Goal: Task Accomplishment & Management: Manage account settings

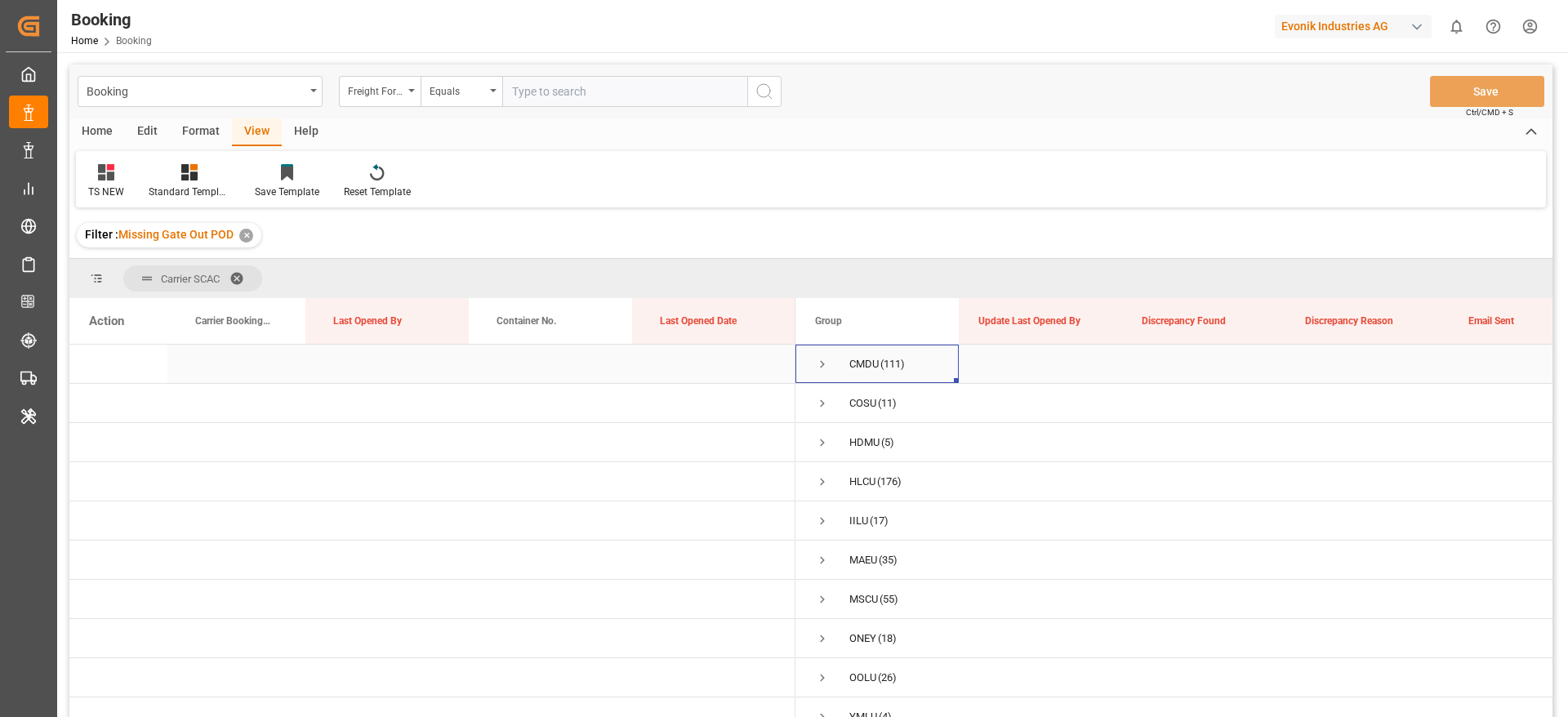
click at [820, 368] on span "Press SPACE to select this row." at bounding box center [822, 364] width 14 height 14
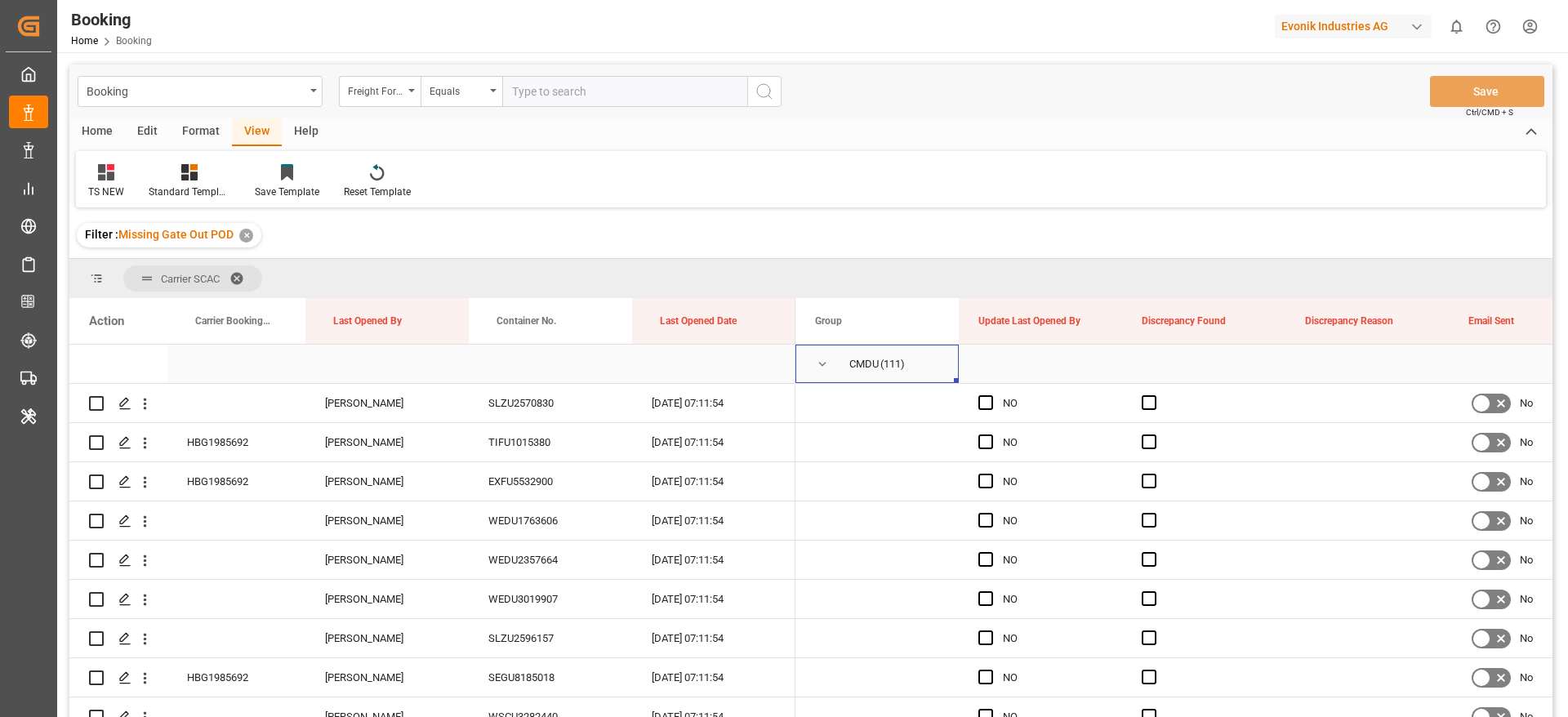
click at [822, 365] on span "Press SPACE to select this row." at bounding box center [822, 364] width 14 height 14
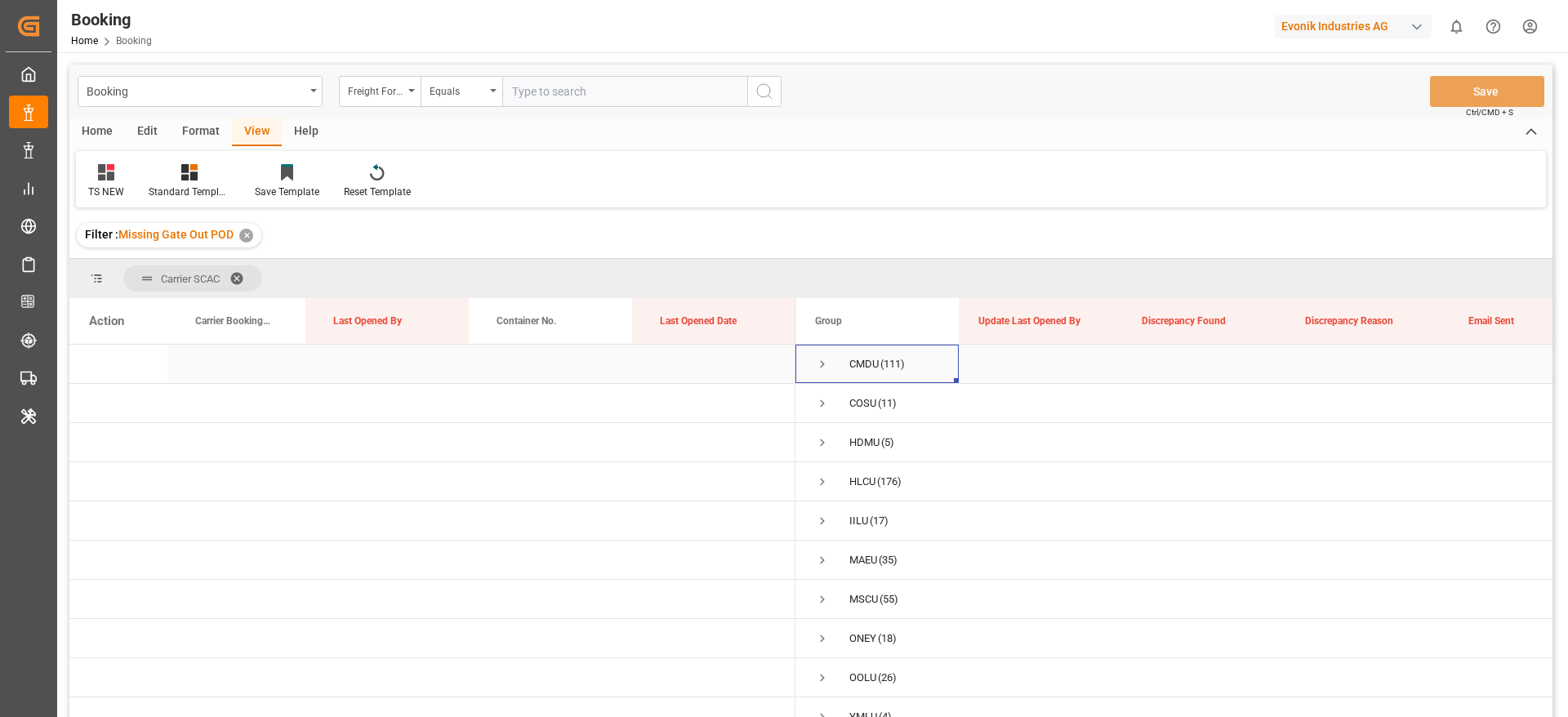
click at [823, 359] on span "Press SPACE to select this row." at bounding box center [822, 364] width 14 height 14
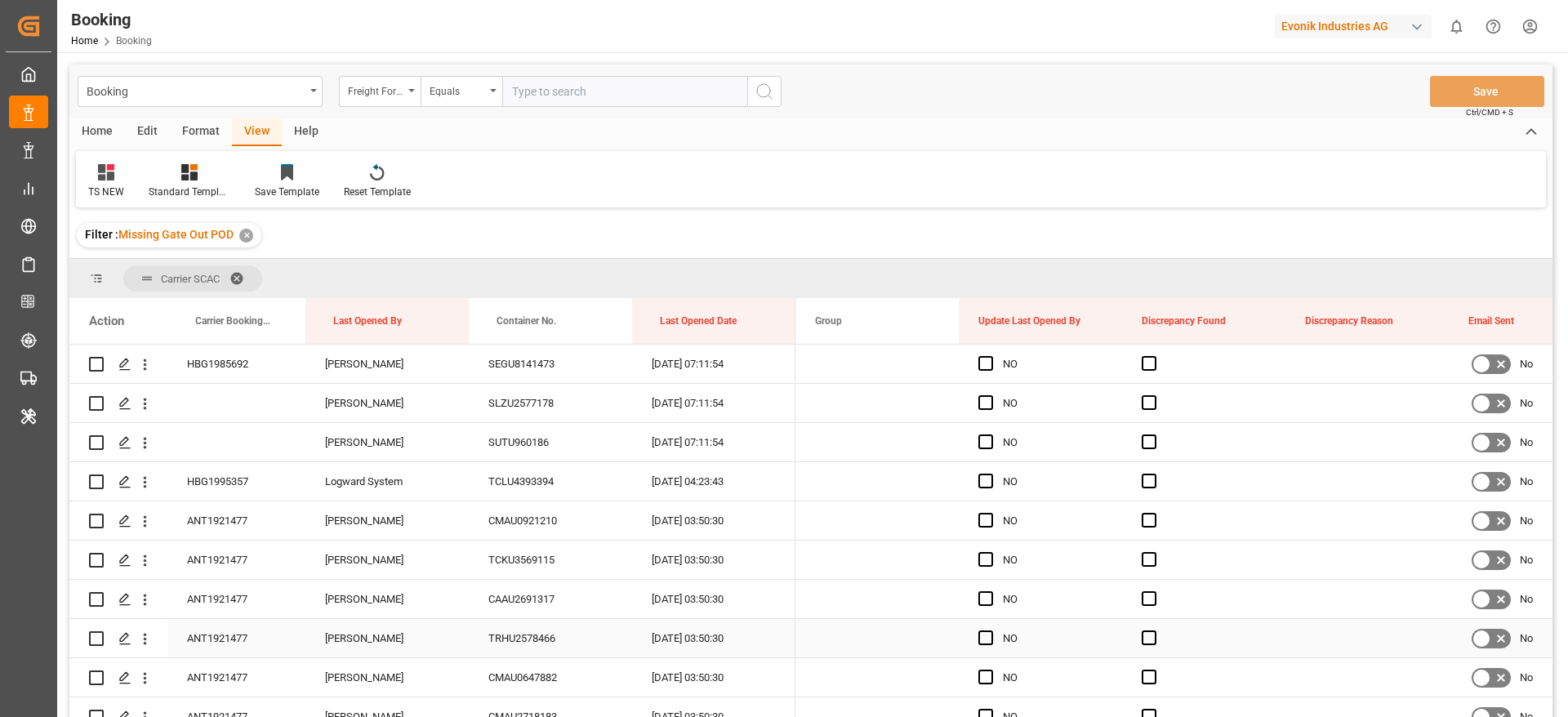
scroll to position [1411, 0]
click at [984, 485] on span "Press SPACE to select this row." at bounding box center [985, 482] width 14 height 14
click at [991, 475] on input "Press SPACE to select this row." at bounding box center [991, 475] width 0 height 0
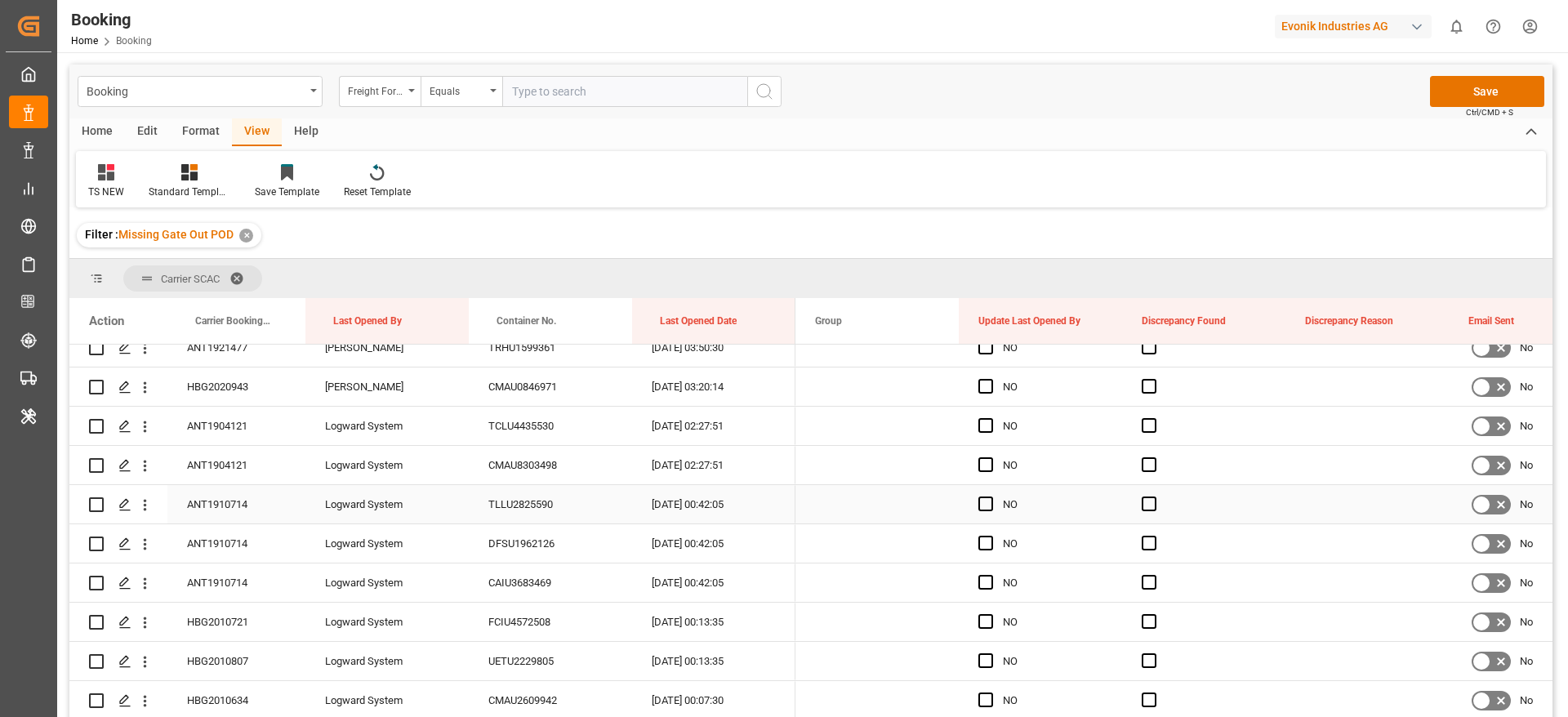
scroll to position [1968, 0]
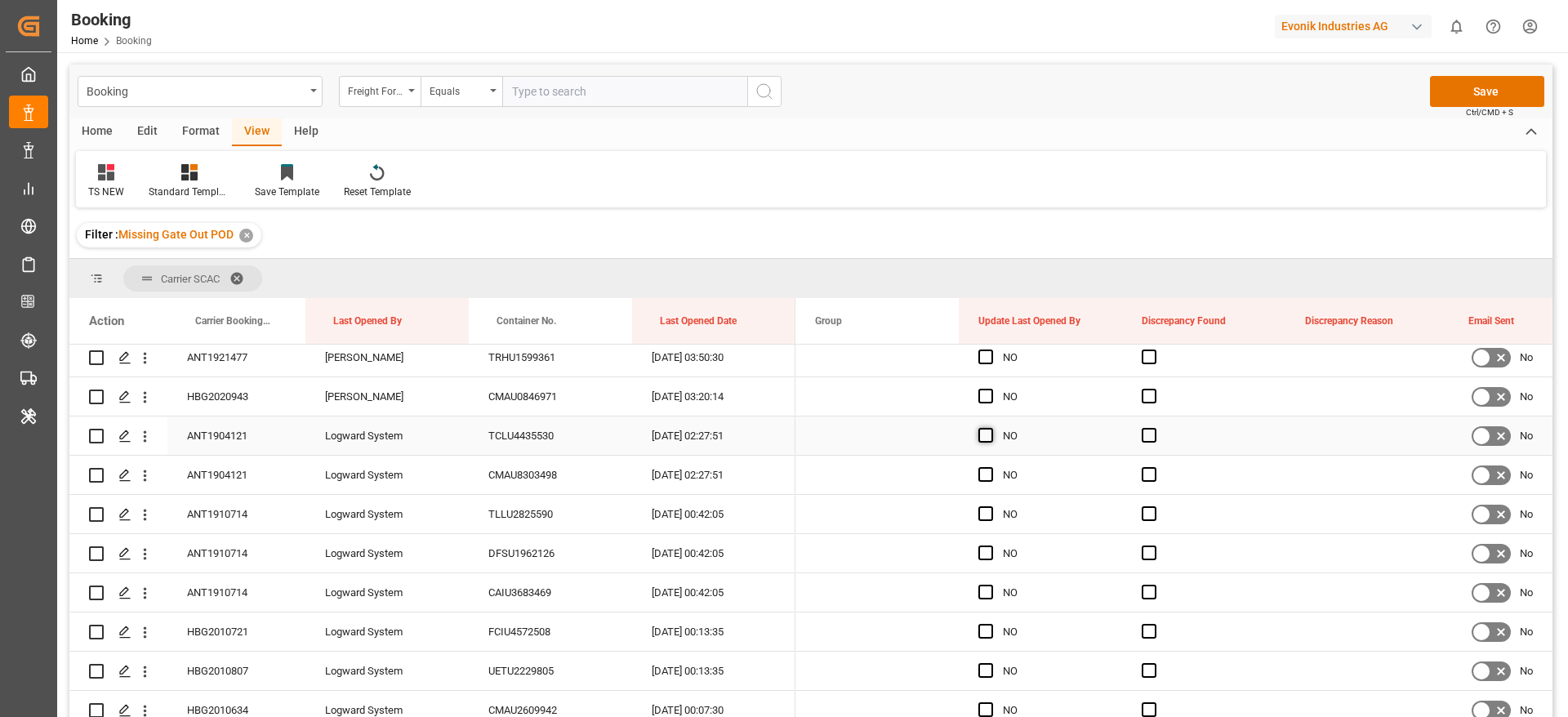
click at [986, 434] on span "Press SPACE to select this row." at bounding box center [985, 435] width 14 height 14
click at [991, 428] on input "Press SPACE to select this row." at bounding box center [991, 428] width 0 height 0
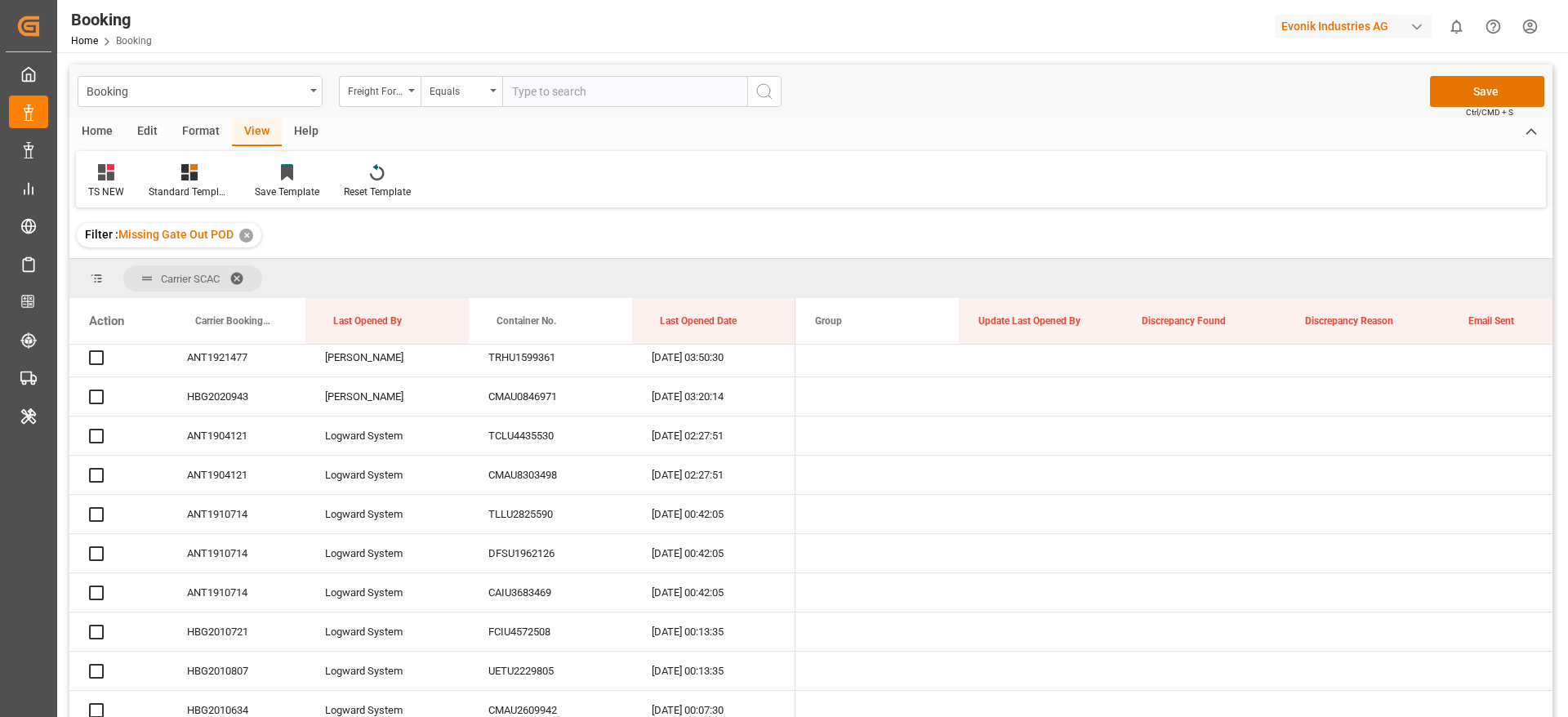
drag, startPoint x: 1076, startPoint y: 17, endPoint x: 1048, endPoint y: 602, distance: 585.7
click at [869, 213] on div "Filter : Missing Gate Out POD ✕" at bounding box center [811, 235] width 1483 height 46
click at [1048, 604] on div "Booking Freight Forwarder's Reference No. Equals Save Ctrl/CMD + S Home Edit Fo…" at bounding box center [810, 505] width 1507 height 907
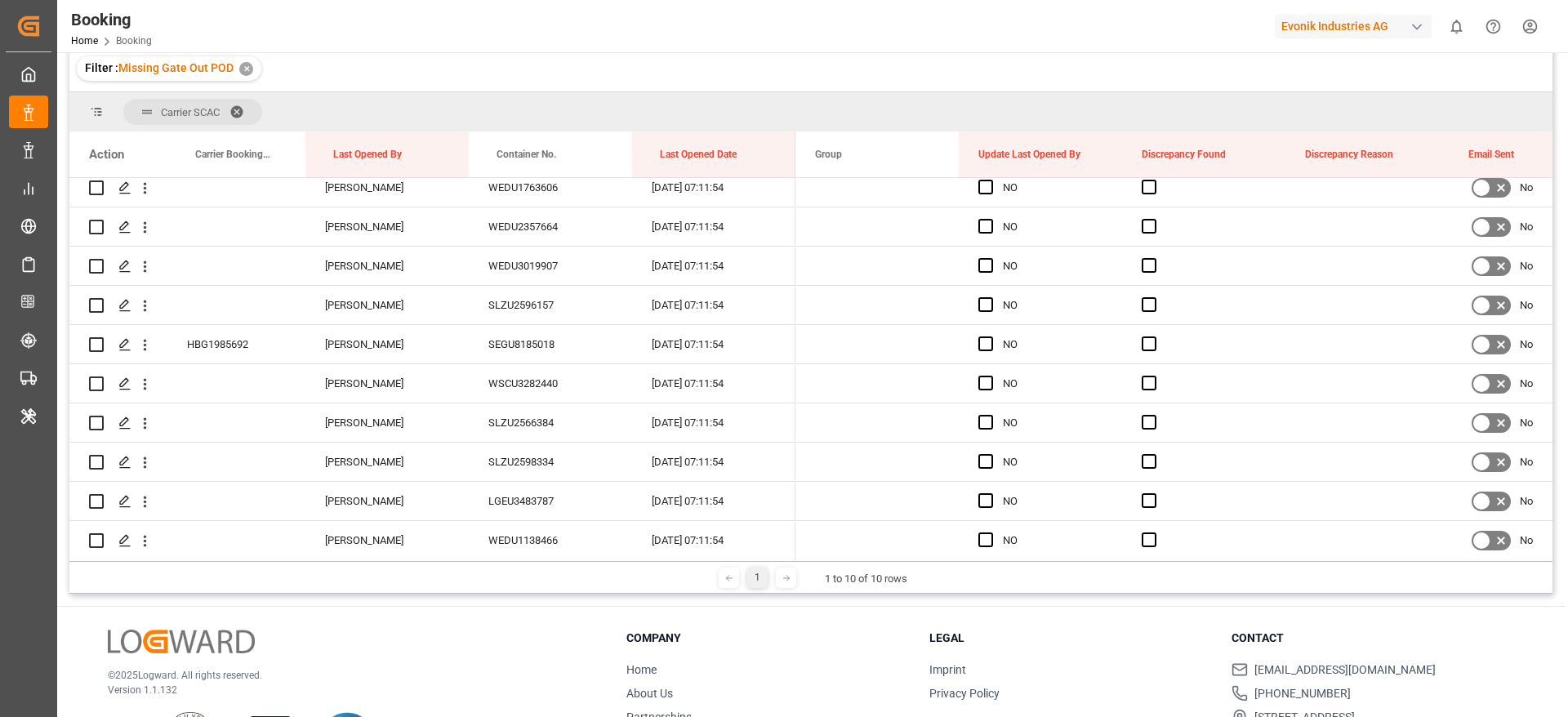
scroll to position [0, 0]
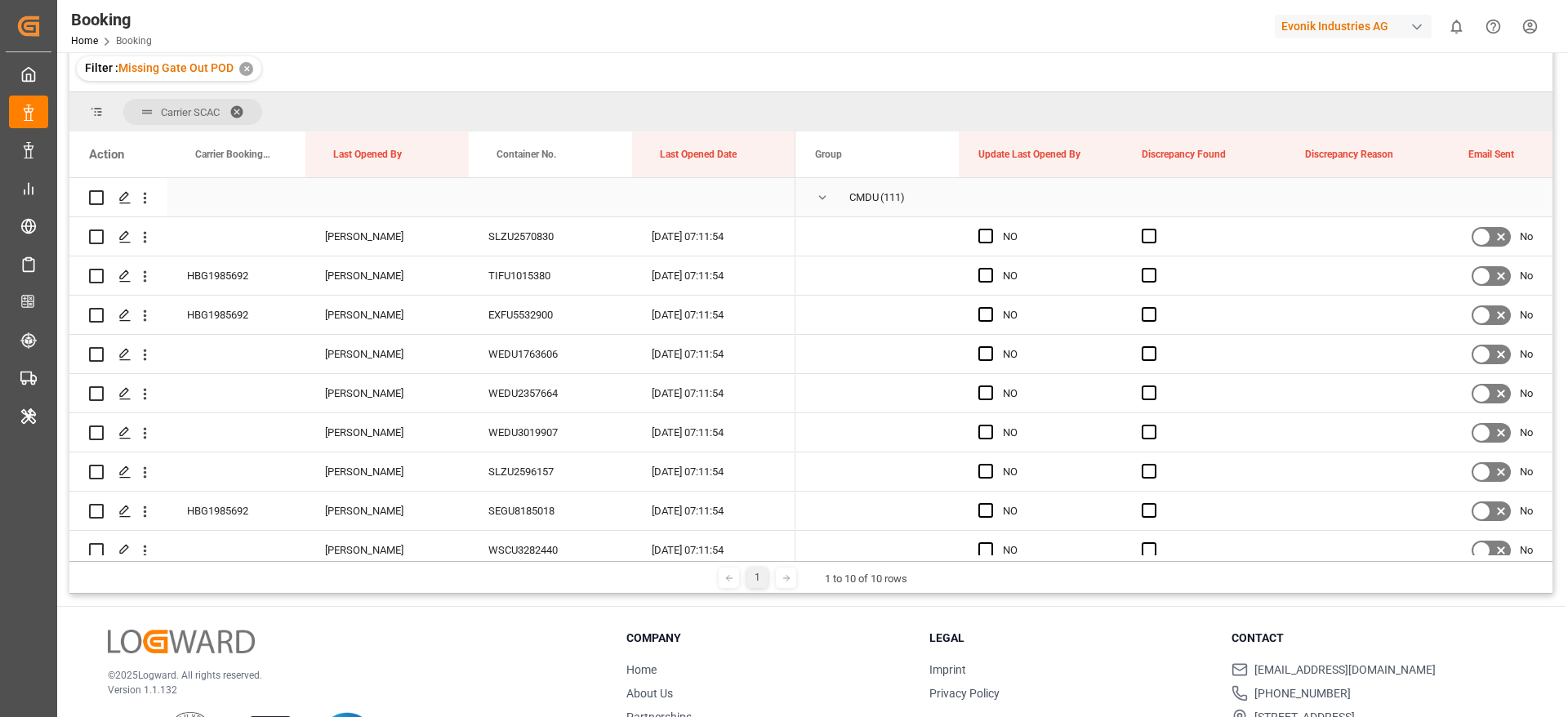
click at [828, 196] on span "Press SPACE to select this row." at bounding box center [822, 198] width 14 height 14
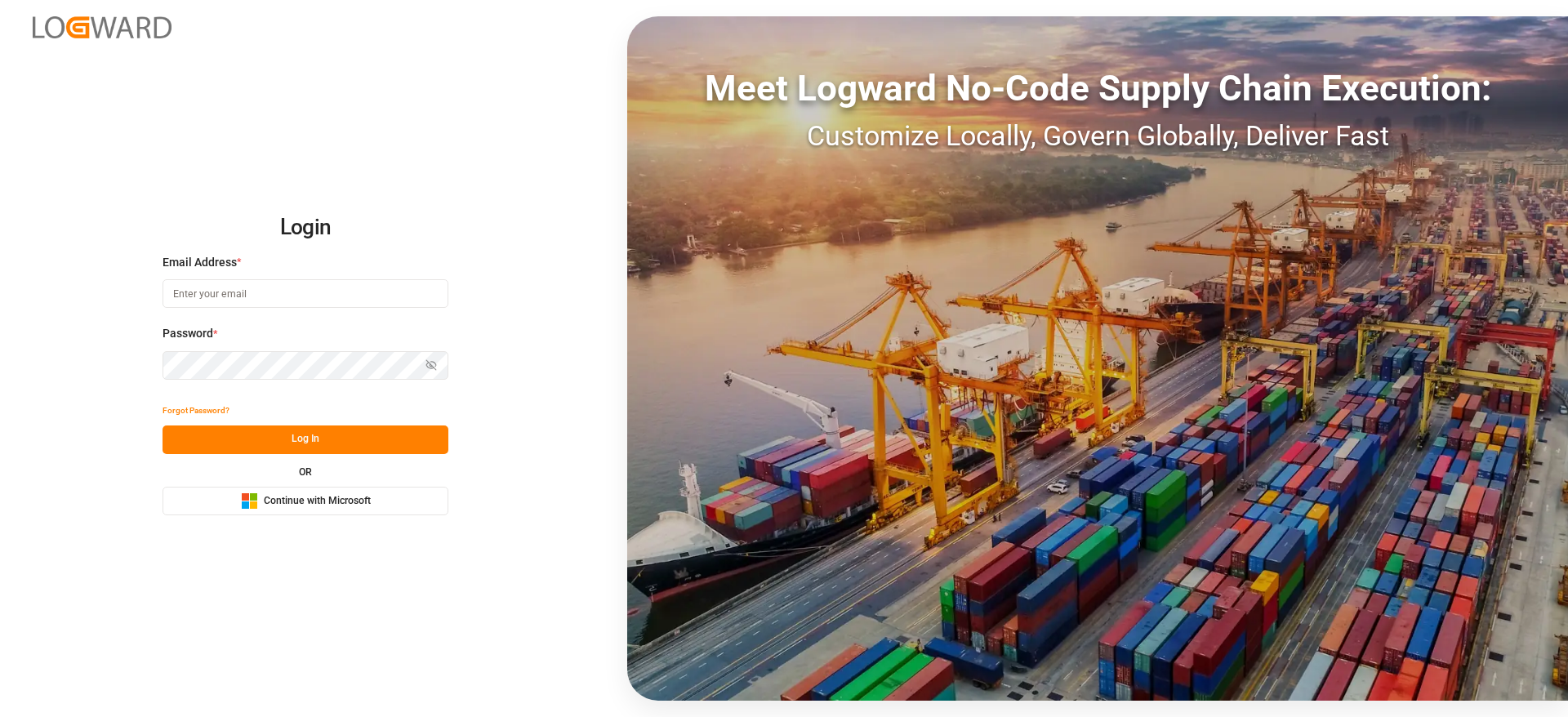
click at [356, 502] on span "Continue with Microsoft" at bounding box center [317, 502] width 107 height 14
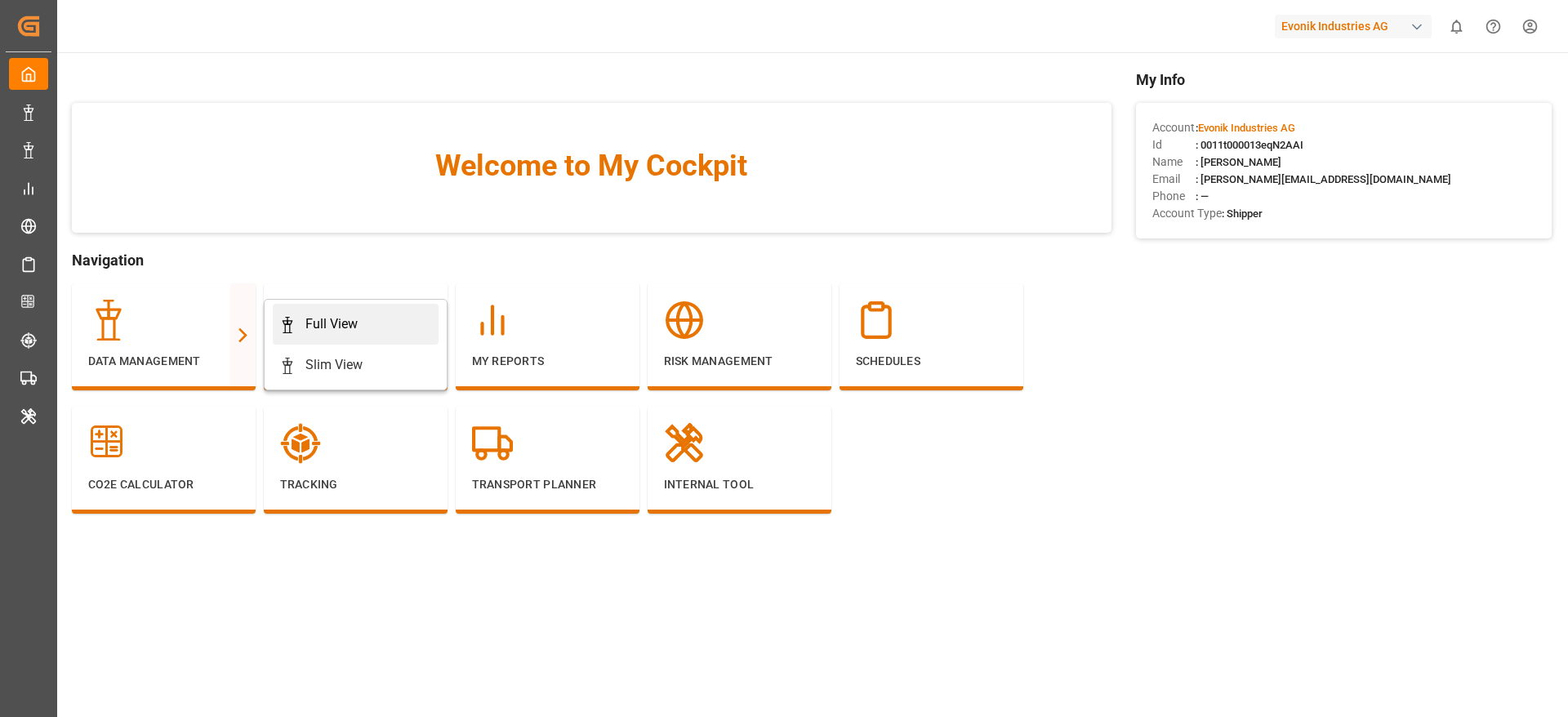
click at [320, 328] on div "Full View" at bounding box center [331, 325] width 52 height 20
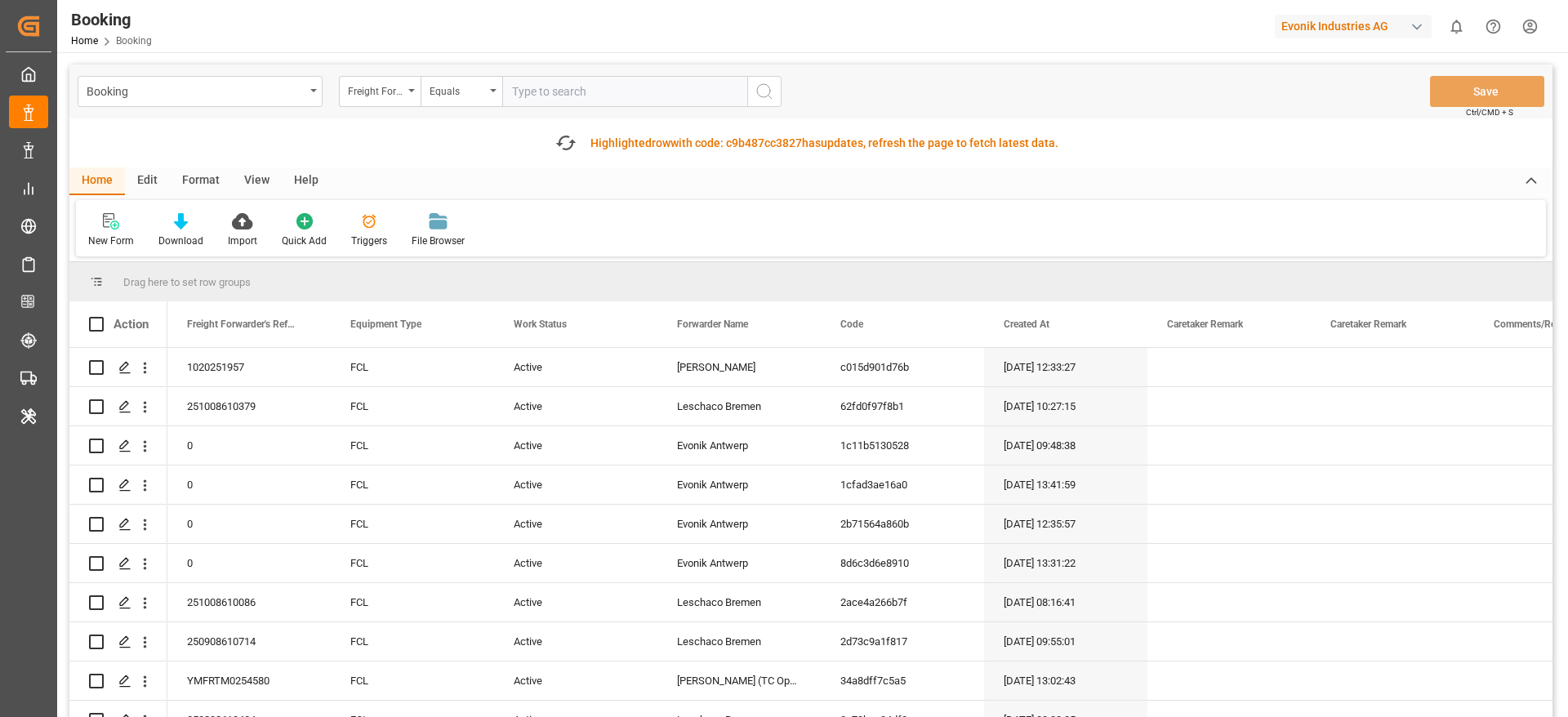
click at [212, 181] on div "Format" at bounding box center [200, 181] width 62 height 28
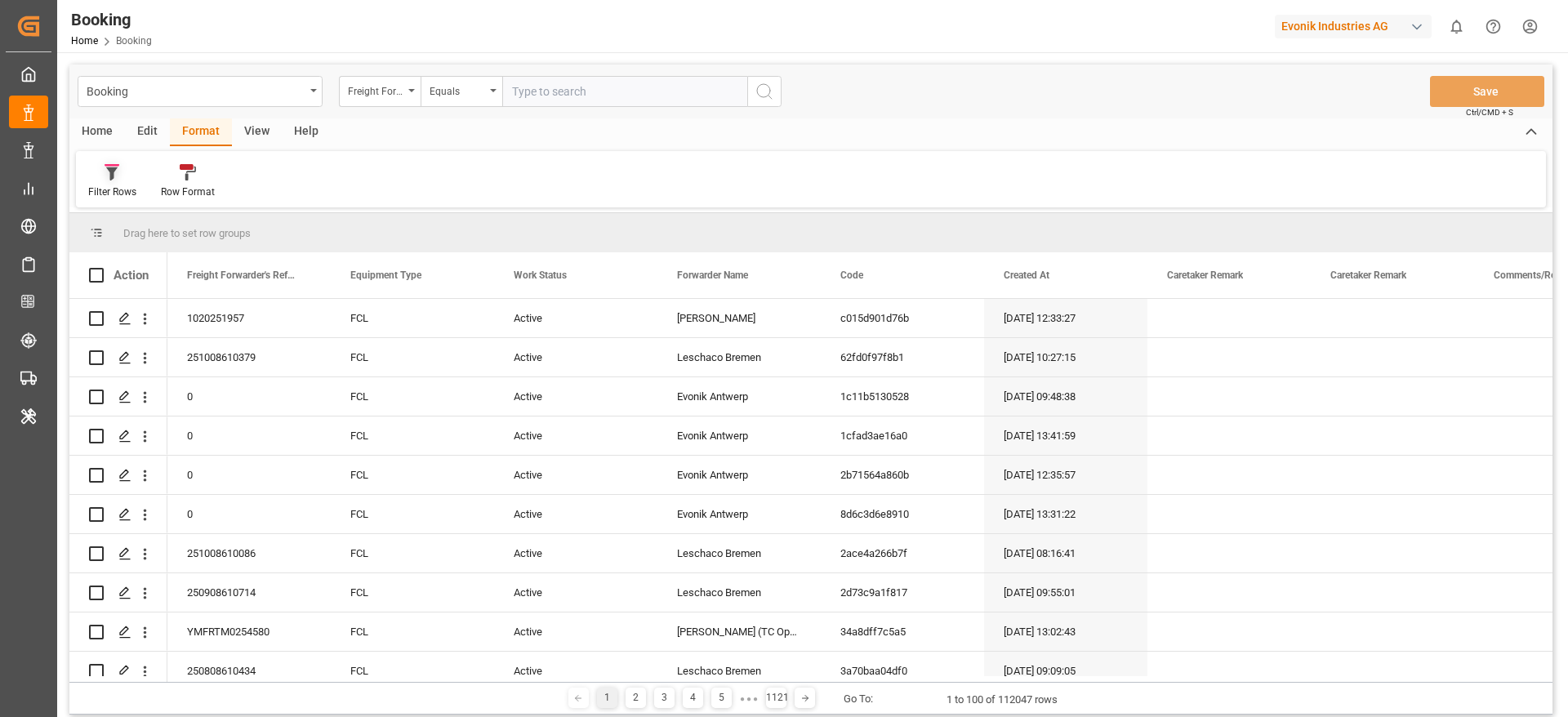
click at [122, 190] on div "Filter Rows" at bounding box center [113, 192] width 48 height 14
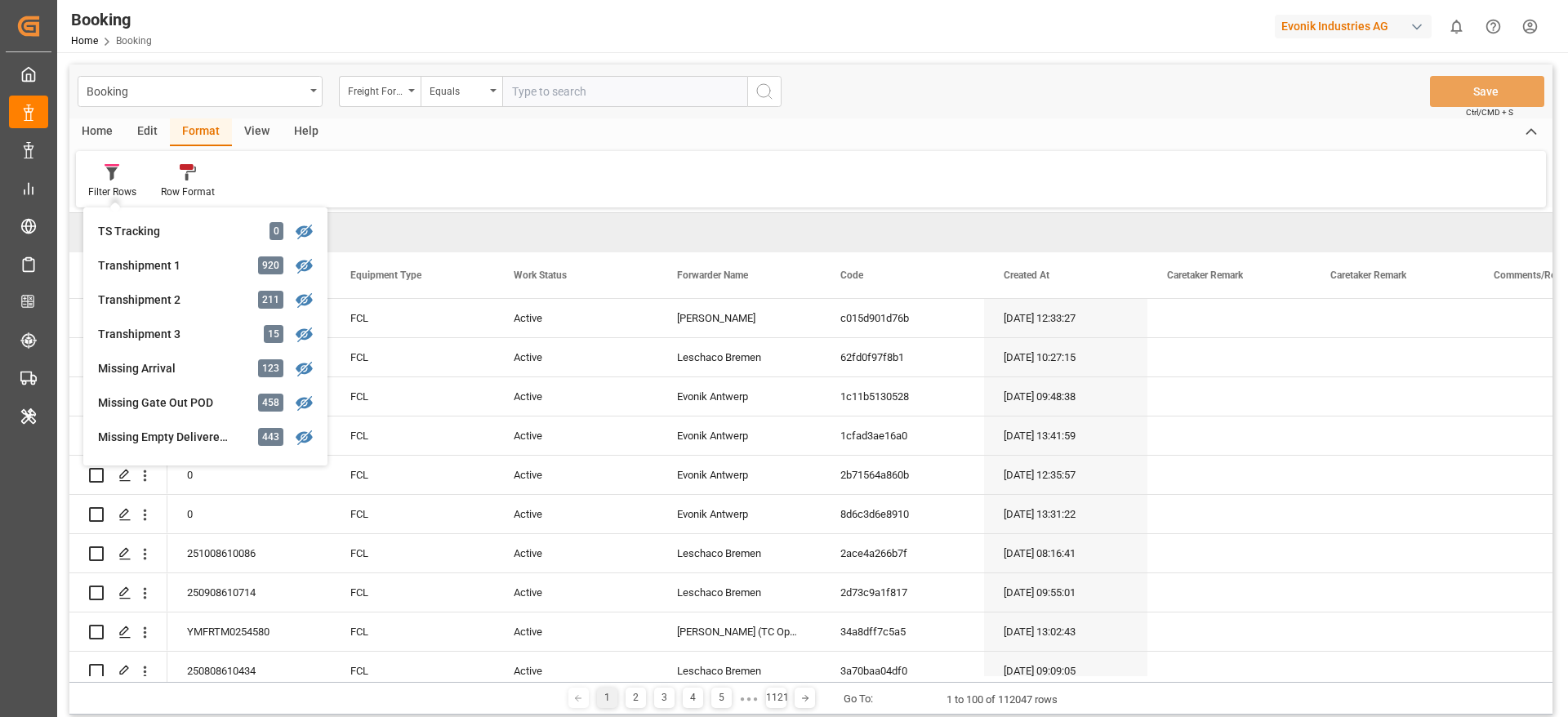
scroll to position [517, 0]
click at [188, 394] on div "Missing Gate Out POD" at bounding box center [170, 401] width 143 height 17
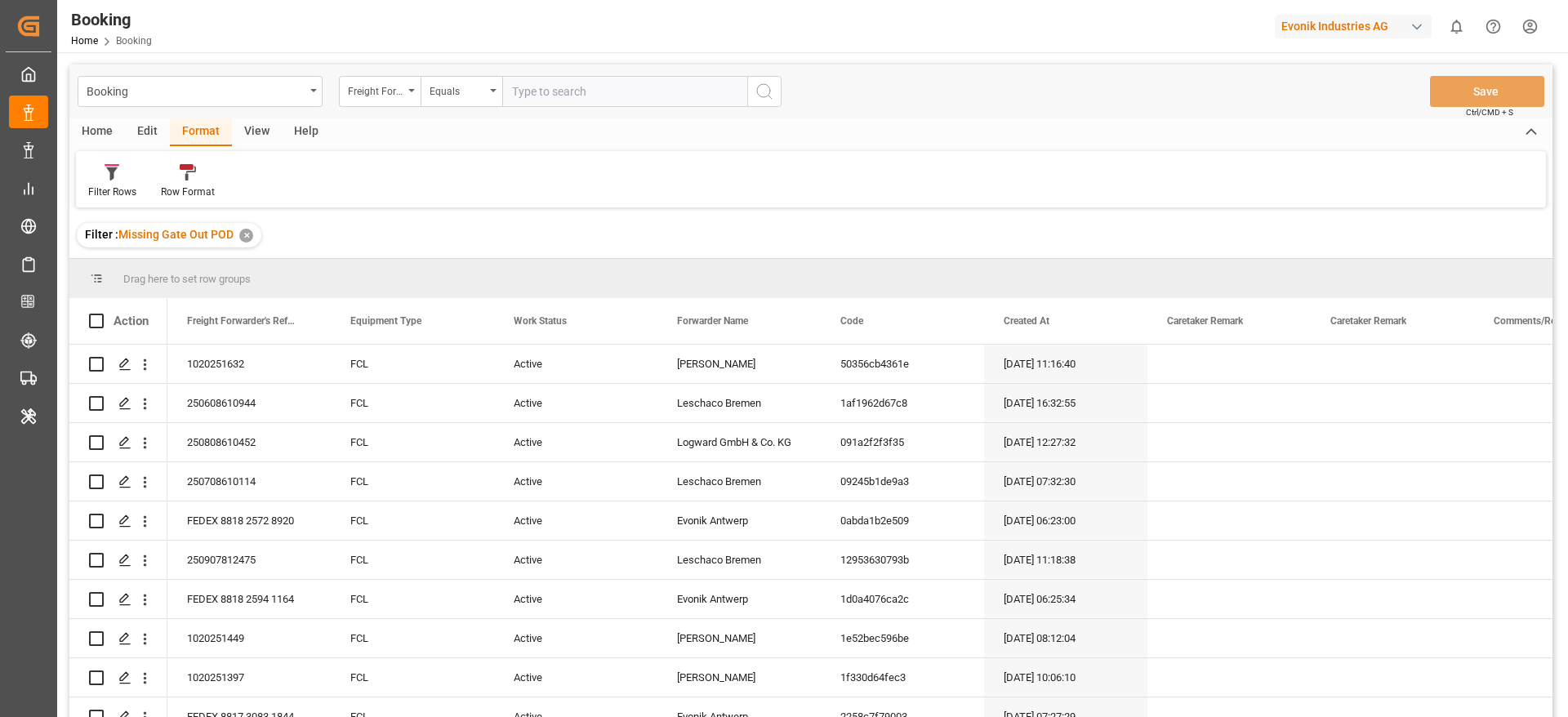
click at [256, 134] on div "View" at bounding box center [257, 132] width 50 height 28
click at [101, 194] on div "Default" at bounding box center [105, 192] width 32 height 14
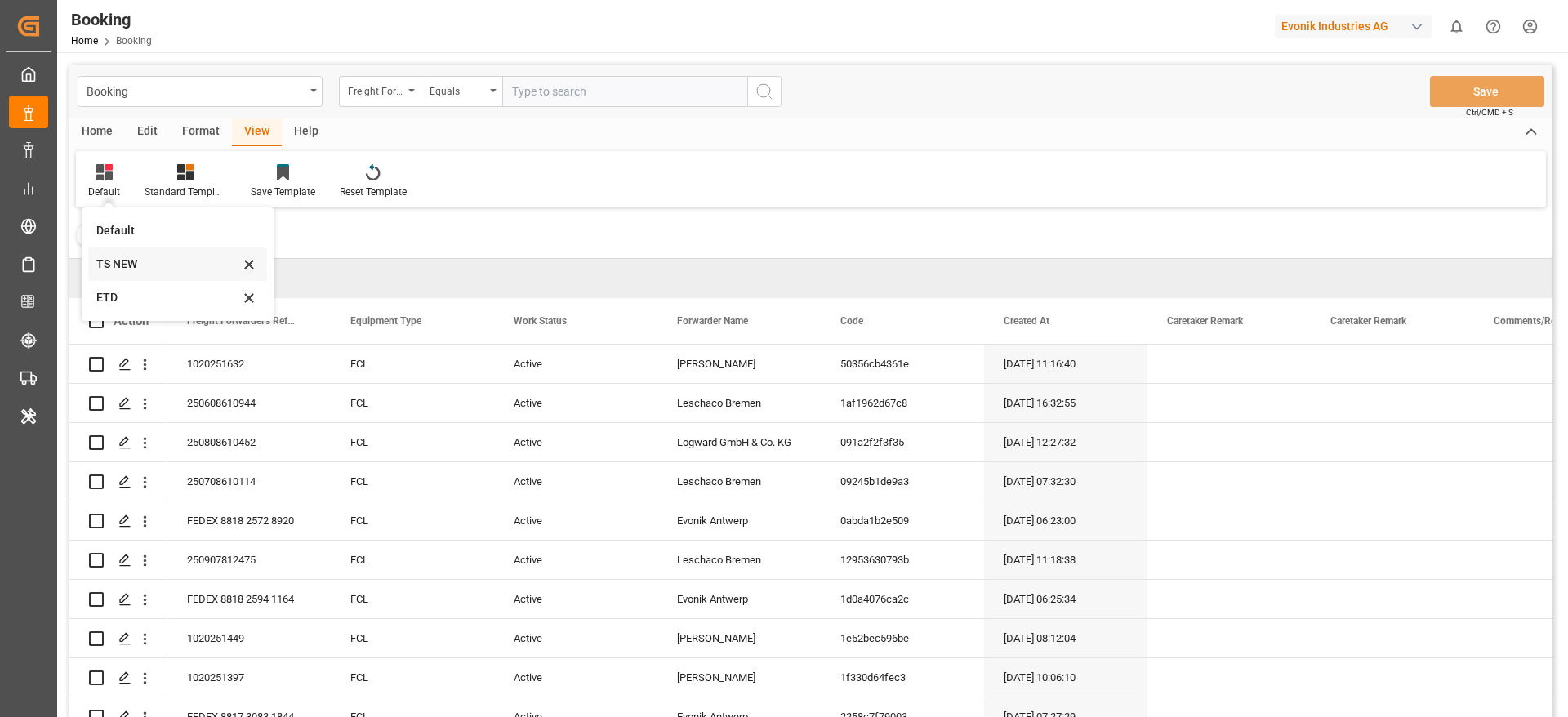
click at [137, 267] on div "TS NEW" at bounding box center [168, 264] width 143 height 17
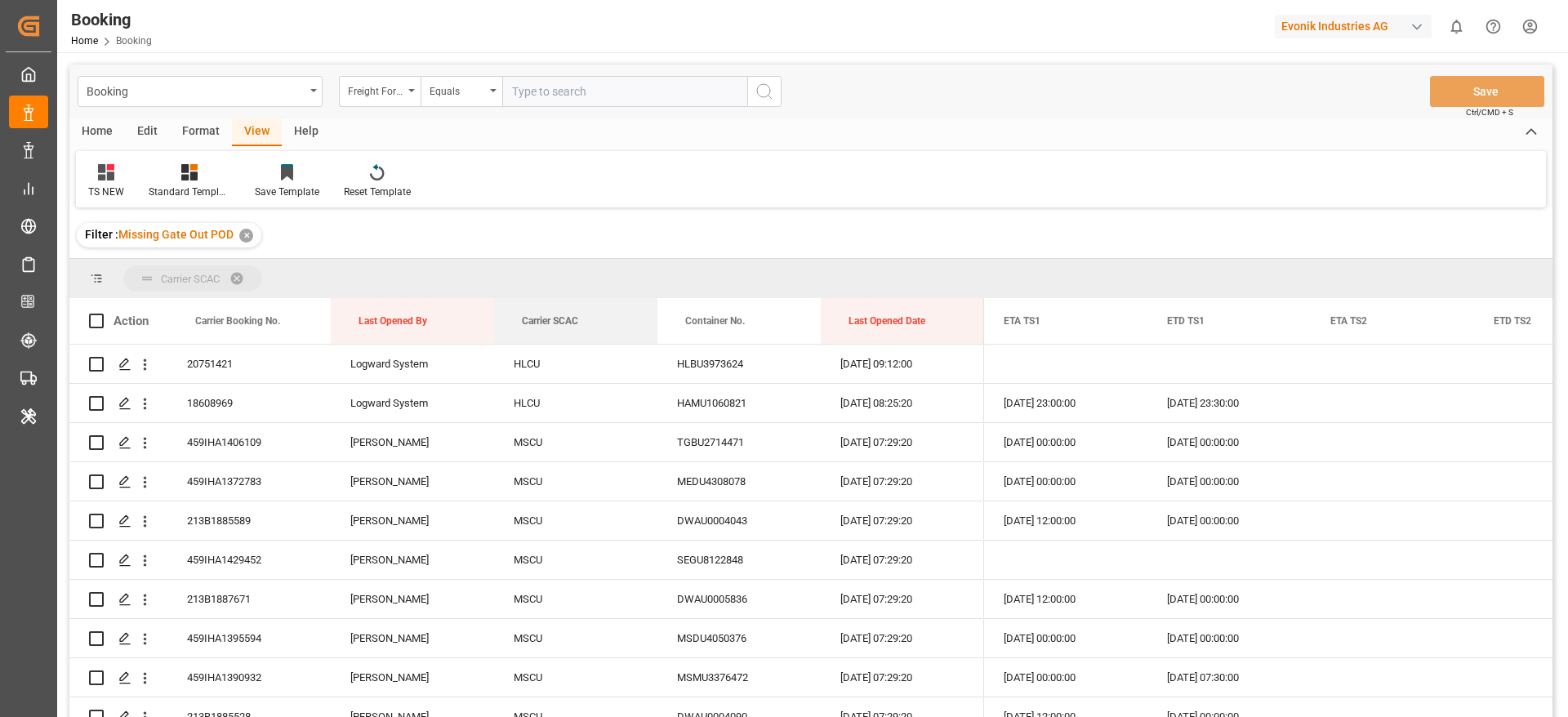
drag, startPoint x: 562, startPoint y: 316, endPoint x: 535, endPoint y: 290, distance: 37.5
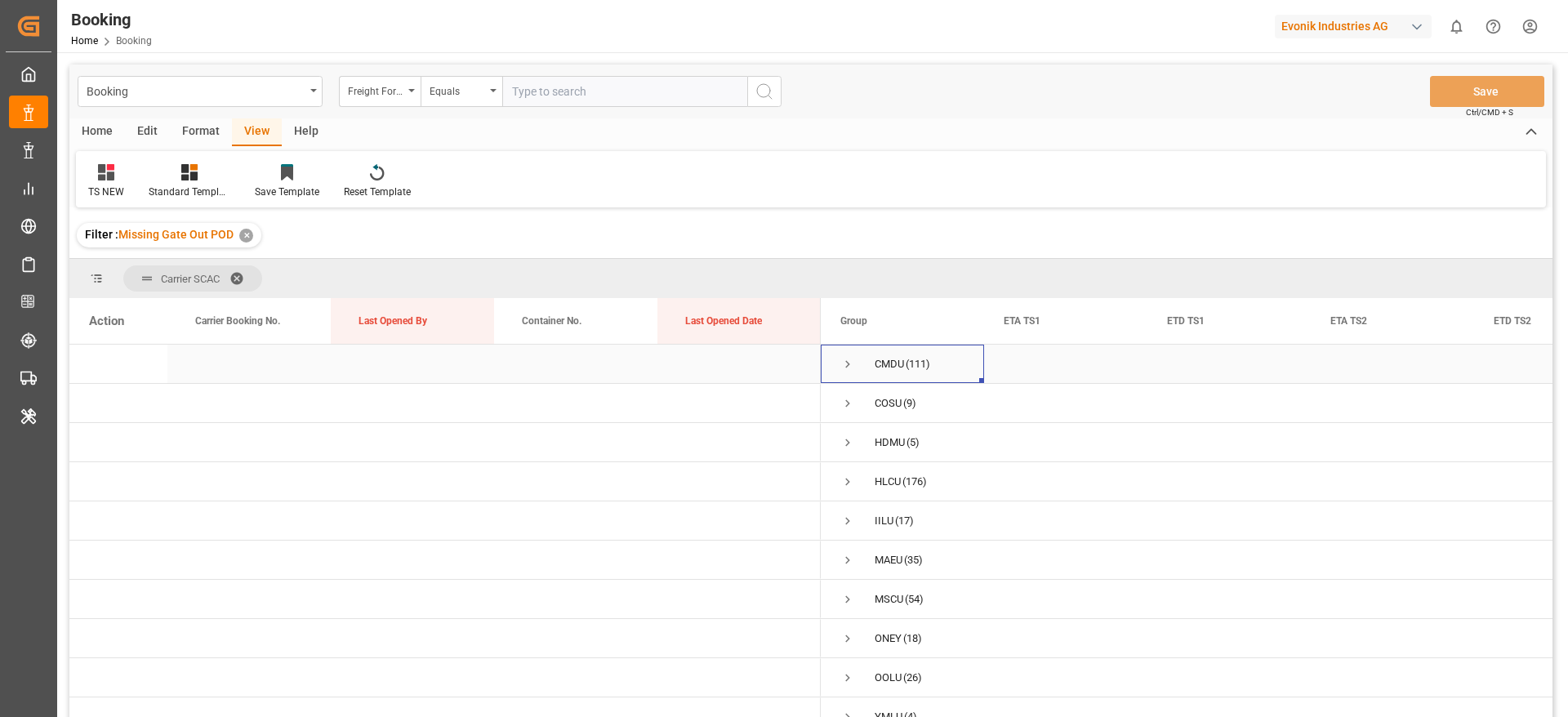
click at [849, 364] on span "Press SPACE to select this row." at bounding box center [847, 364] width 14 height 14
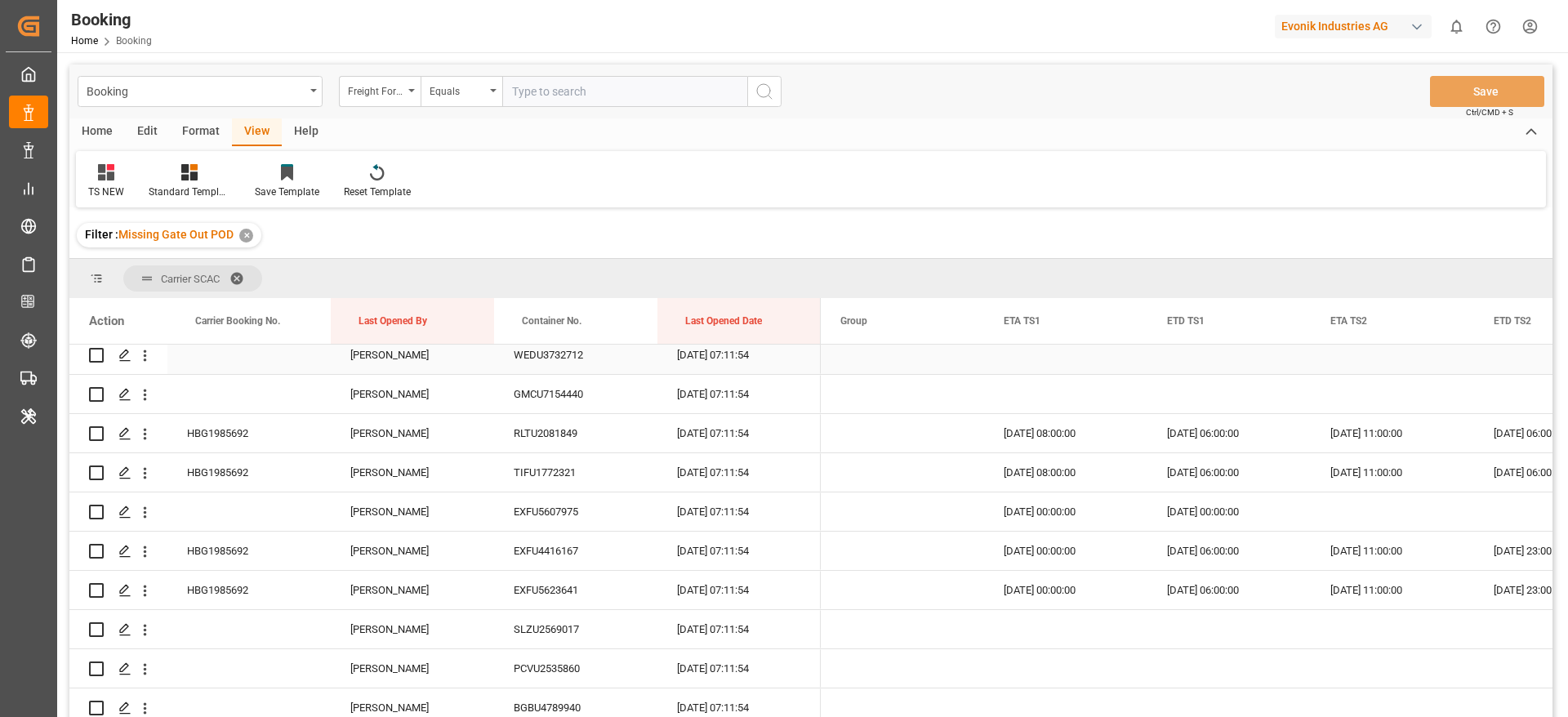
scroll to position [839, 0]
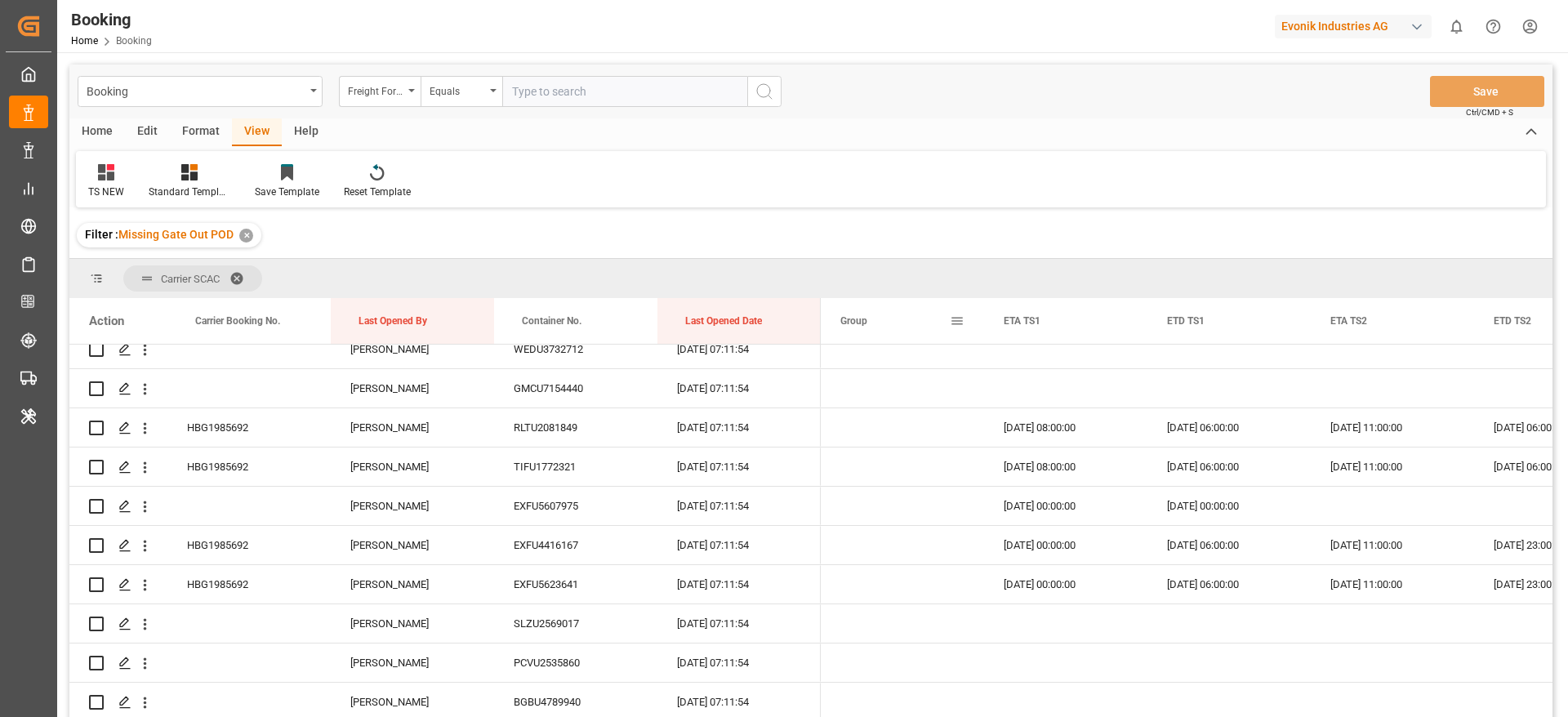
click at [959, 327] on span at bounding box center [957, 321] width 14 height 14
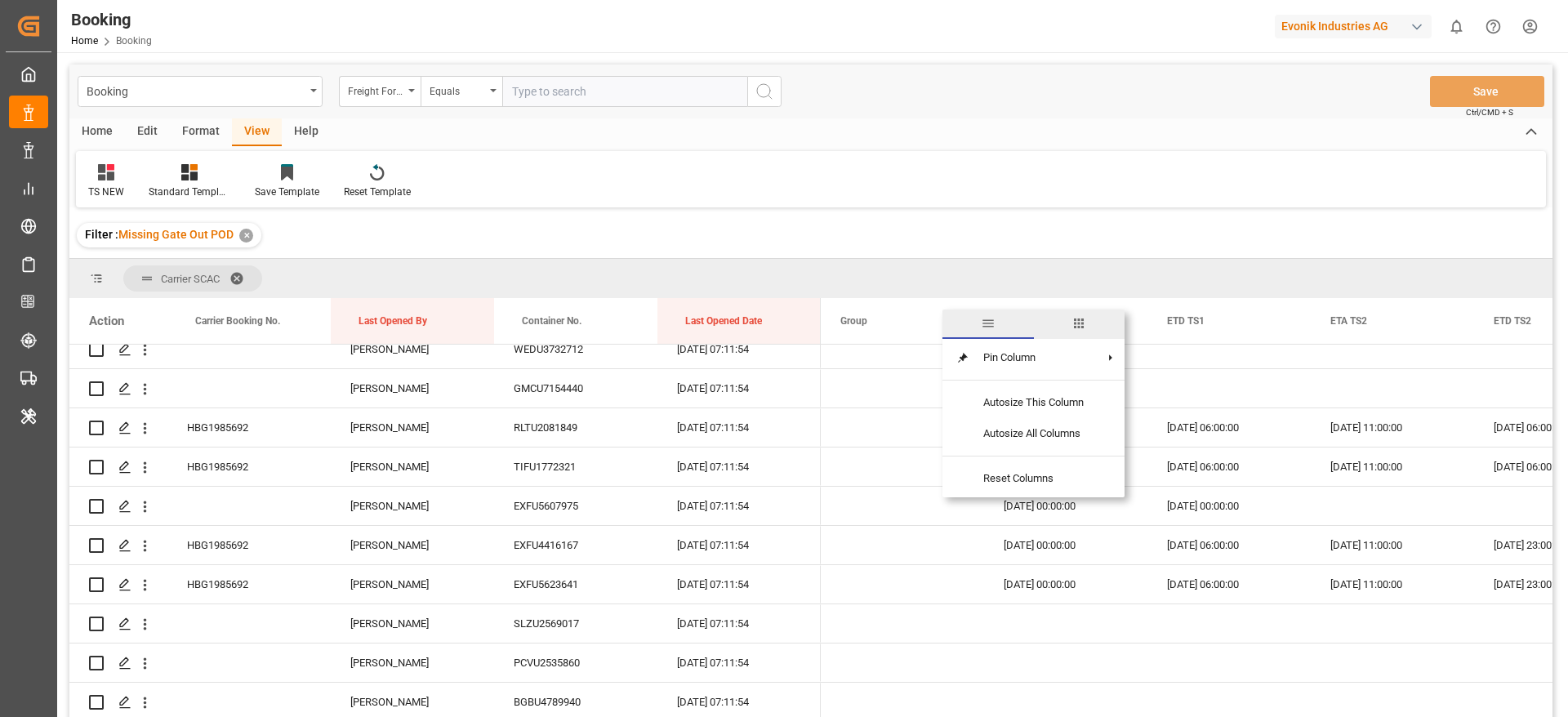
click at [1085, 324] on span "columns" at bounding box center [1078, 324] width 14 height 14
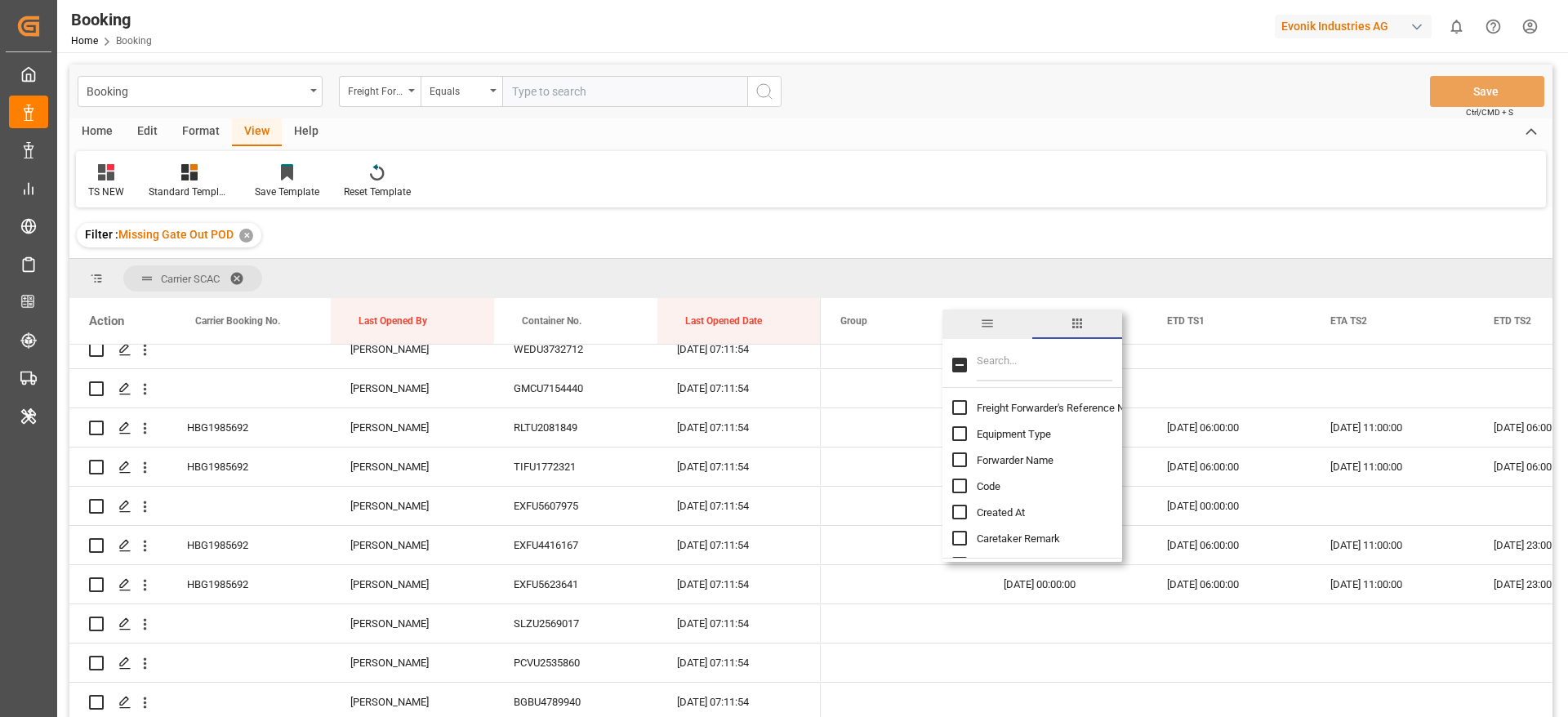
click at [1041, 368] on input "Filter Columns Input" at bounding box center [1044, 365] width 136 height 33
type input "update"
click at [1014, 459] on span "Update Last Opened By" at bounding box center [1030, 460] width 108 height 13
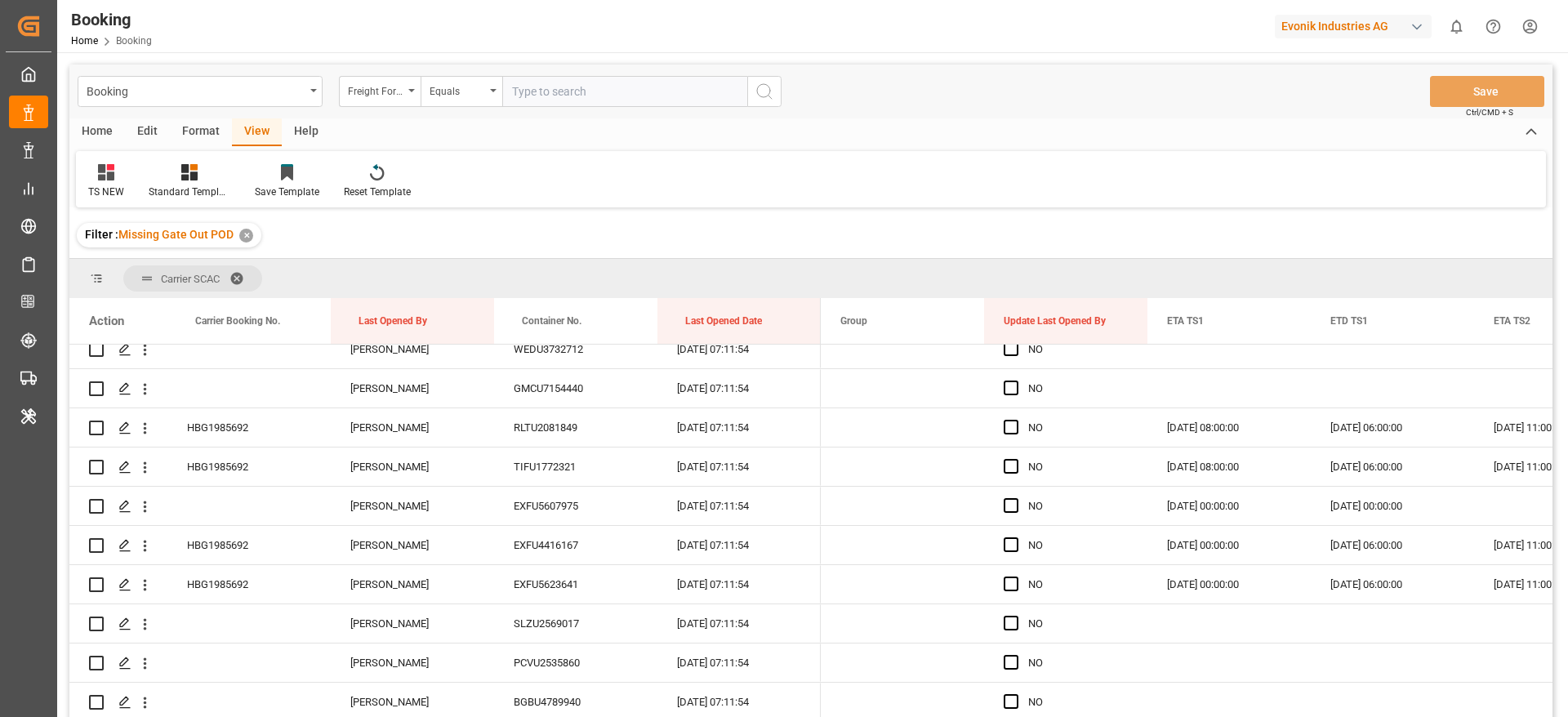
click at [1035, 195] on div "TS NEW Standard Templates Save Template Reset Template" at bounding box center [810, 179] width 1470 height 56
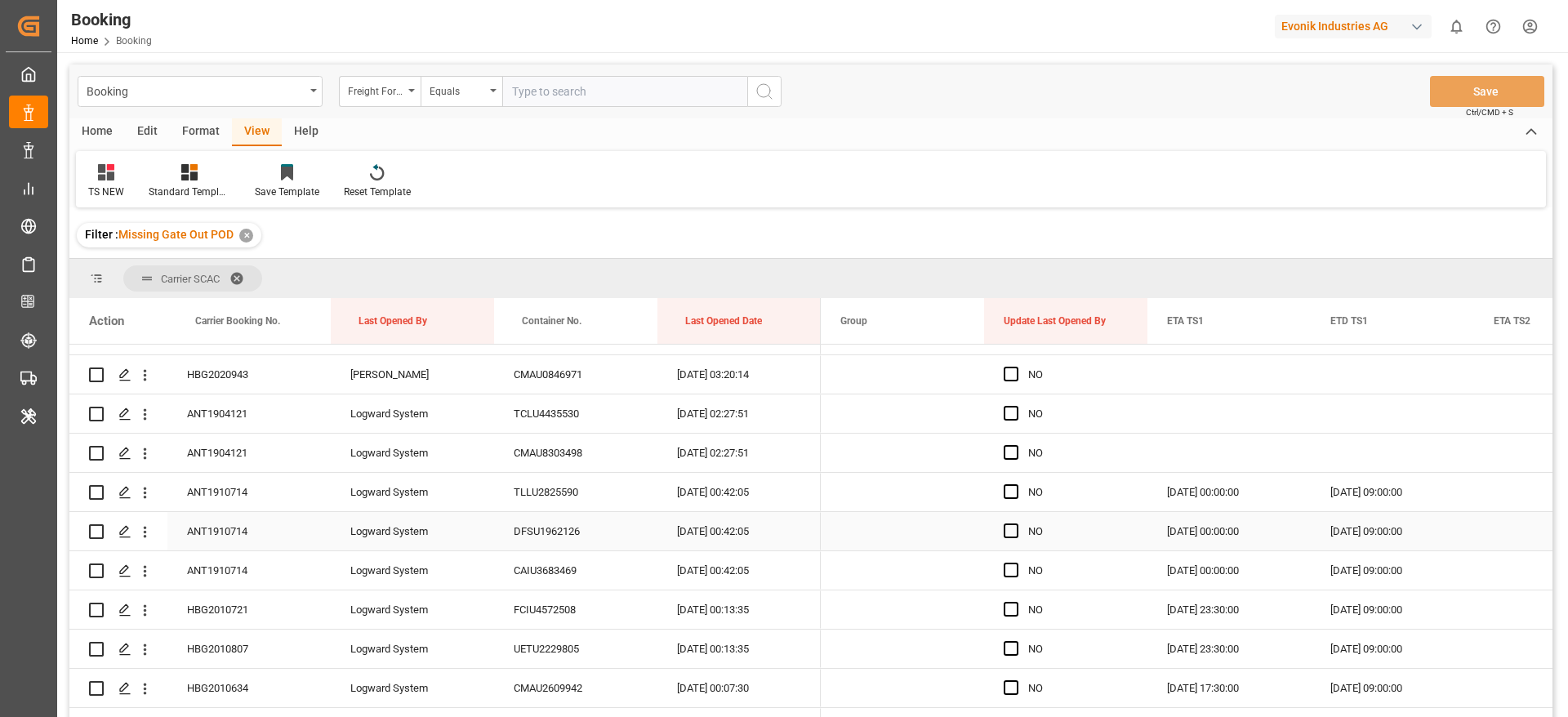
scroll to position [1988, 0]
click at [1011, 420] on span "Press SPACE to select this row." at bounding box center [1010, 415] width 14 height 14
click at [1016, 408] on input "Press SPACE to select this row." at bounding box center [1016, 408] width 0 height 0
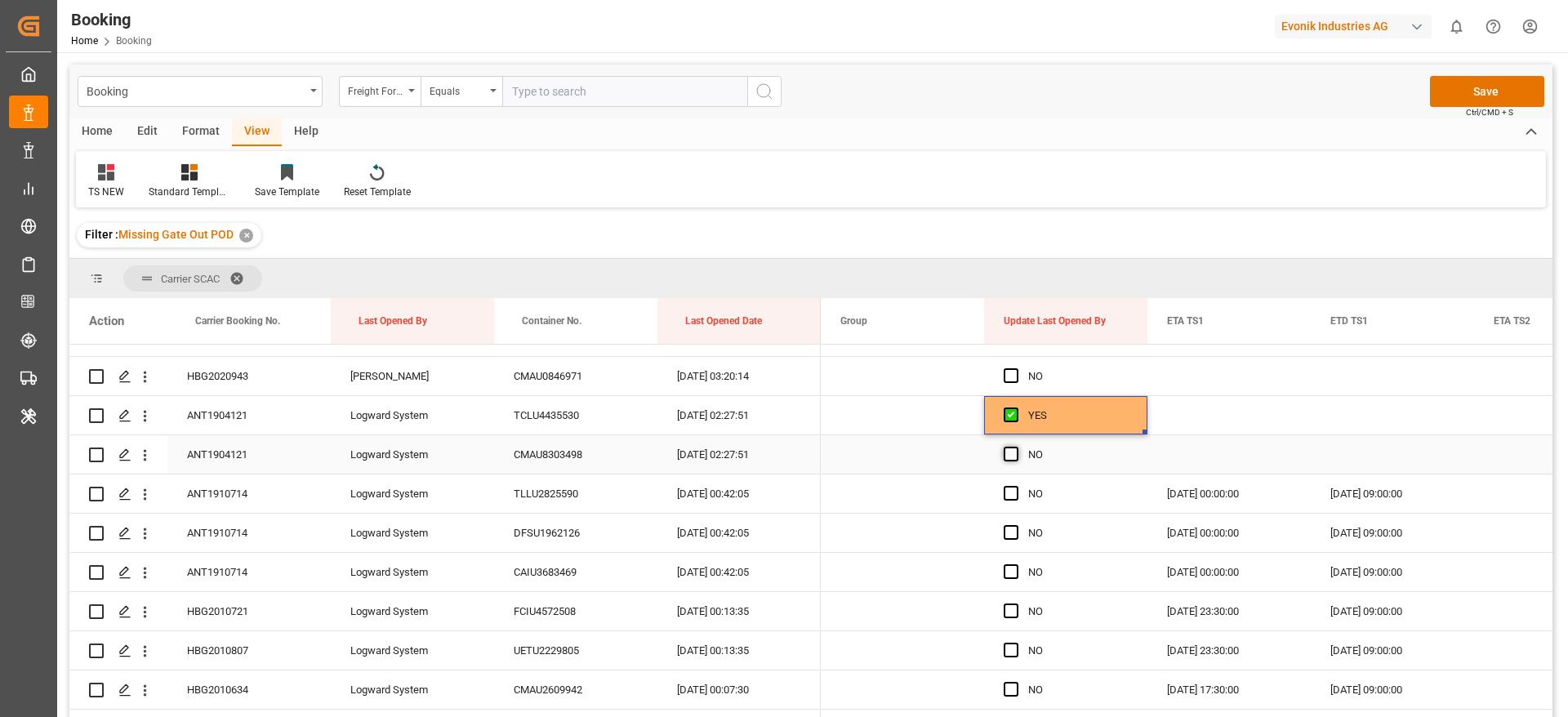
click at [1011, 457] on span "Press SPACE to select this row." at bounding box center [1010, 454] width 14 height 14
click at [1016, 447] on input "Press SPACE to select this row." at bounding box center [1016, 447] width 0 height 0
click at [1016, 493] on span "Press SPACE to select this row." at bounding box center [1010, 493] width 14 height 14
click at [1016, 486] on input "Press SPACE to select this row." at bounding box center [1016, 486] width 0 height 0
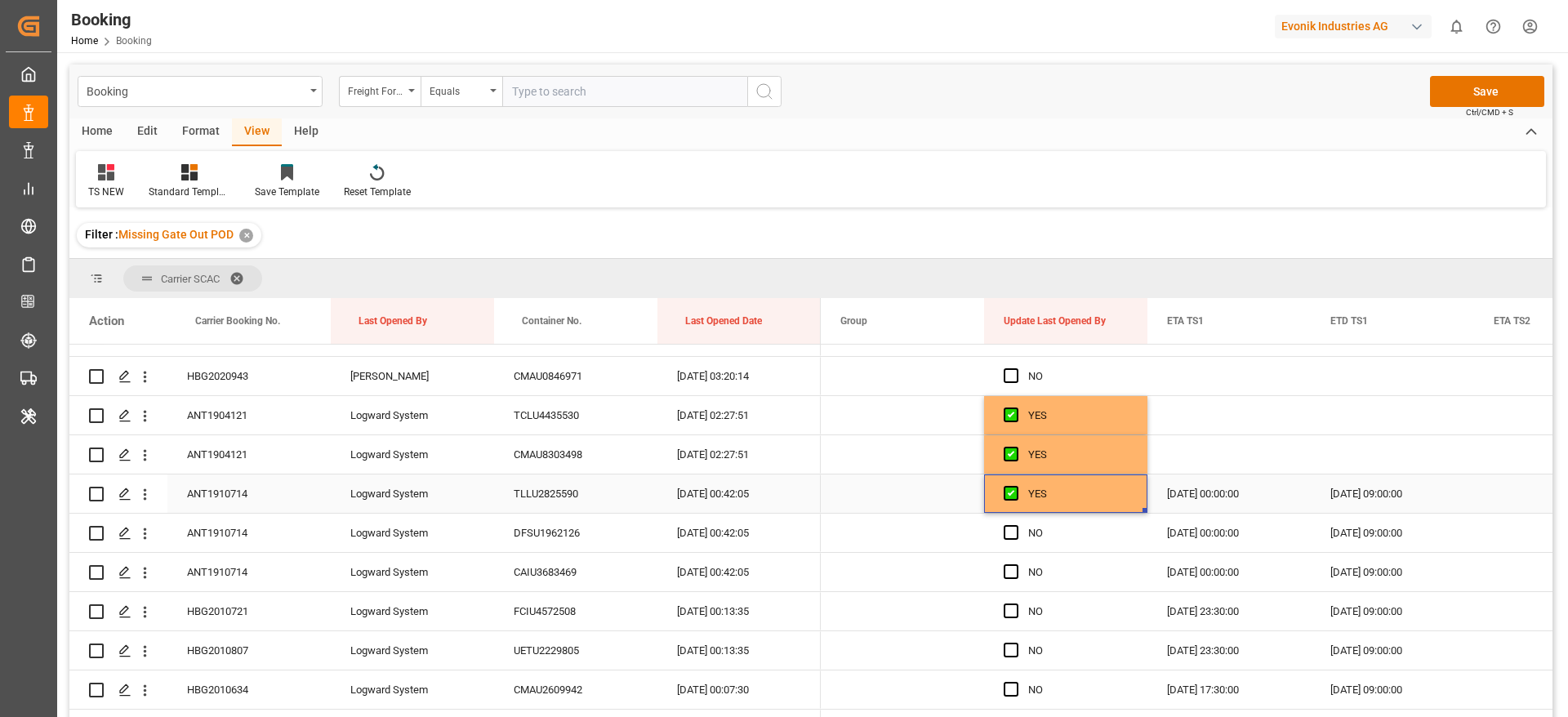
click at [281, 499] on div "ANT1910714" at bounding box center [248, 493] width 164 height 38
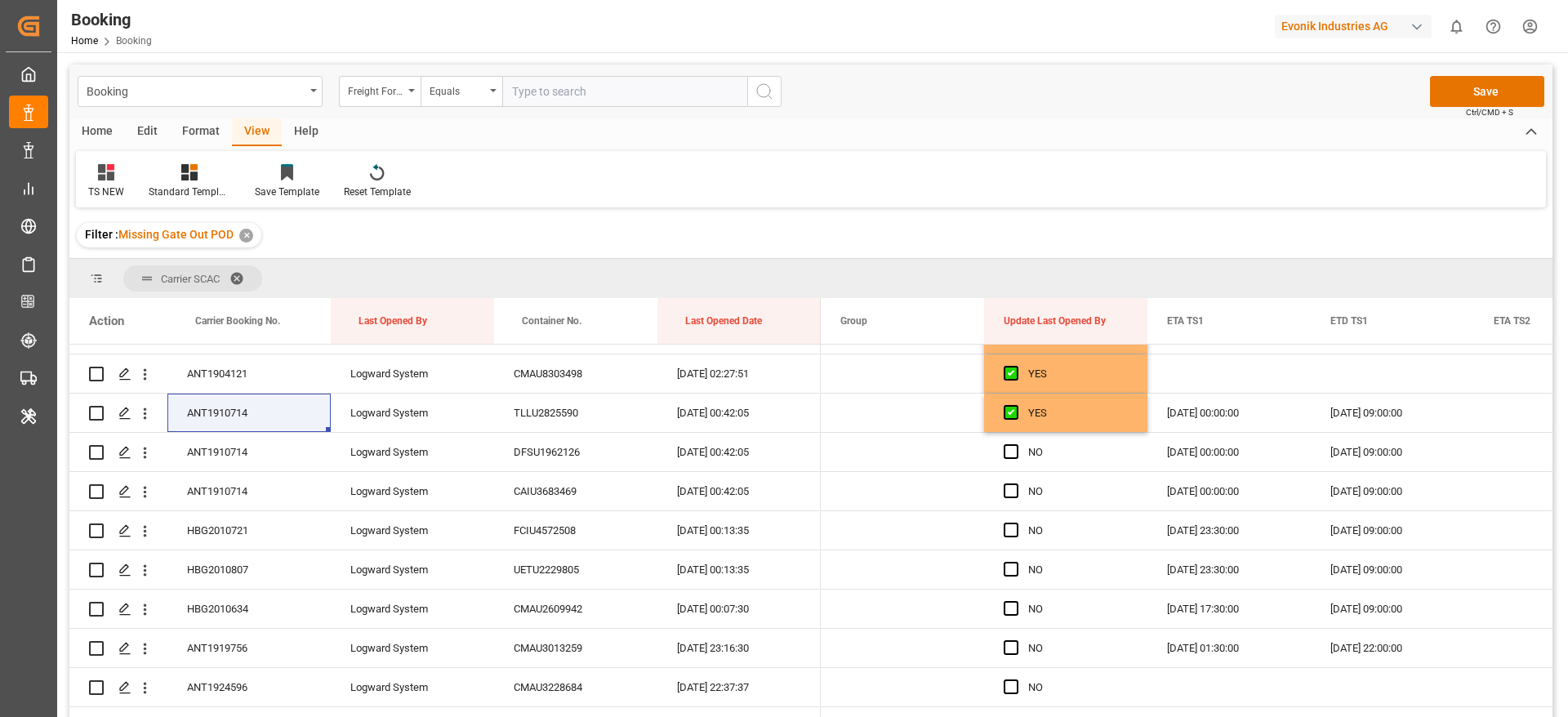
scroll to position [2071, 0]
click at [1010, 446] on span "Press SPACE to select this row." at bounding box center [1010, 449] width 14 height 14
click at [1016, 442] on input "Press SPACE to select this row." at bounding box center [1016, 442] width 0 height 0
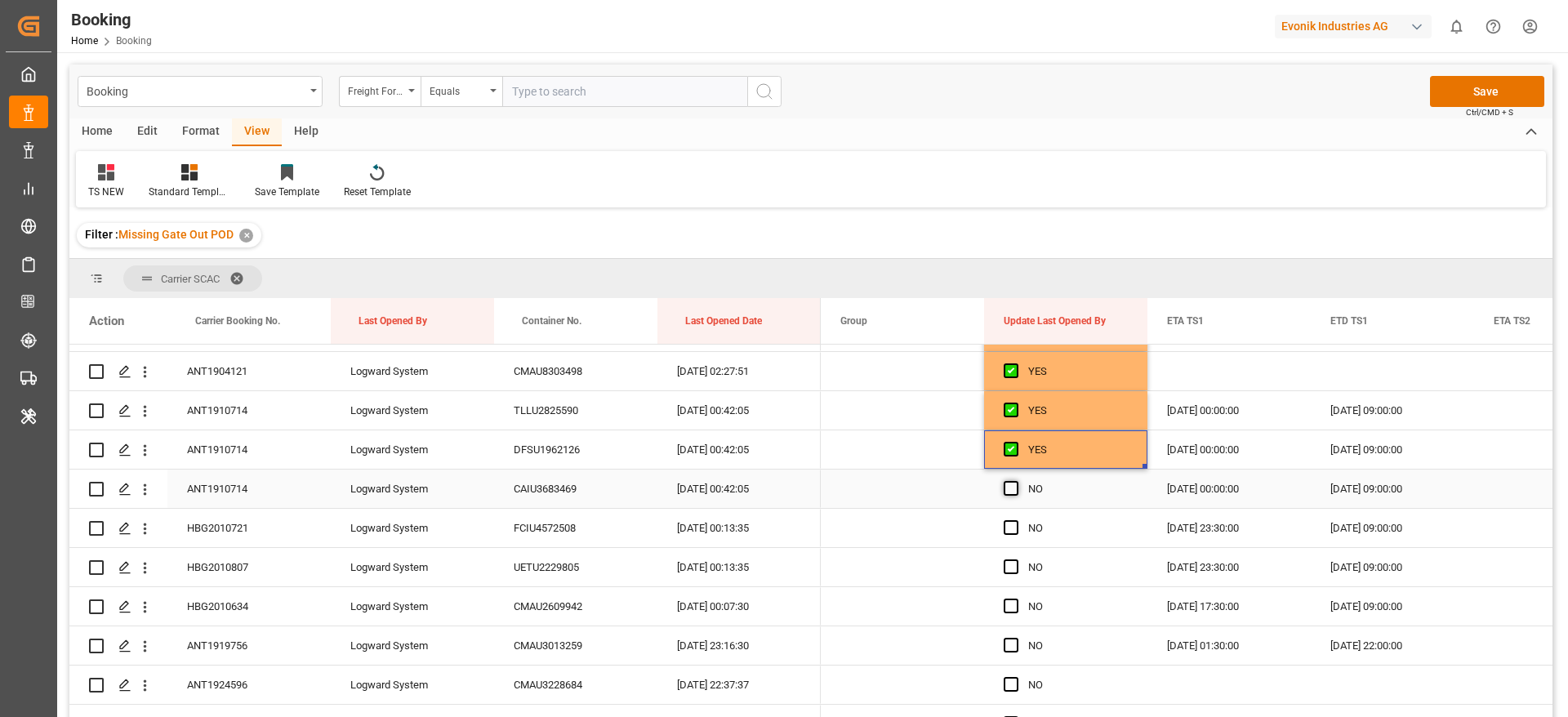
click at [1011, 492] on span "Press SPACE to select this row." at bounding box center [1010, 488] width 14 height 14
click at [1016, 481] on input "Press SPACE to select this row." at bounding box center [1016, 481] width 0 height 0
click at [1011, 492] on span "Press SPACE to select this row." at bounding box center [1010, 486] width 14 height 14
click at [1016, 479] on input "Press SPACE to select this row." at bounding box center [1016, 479] width 0 height 0
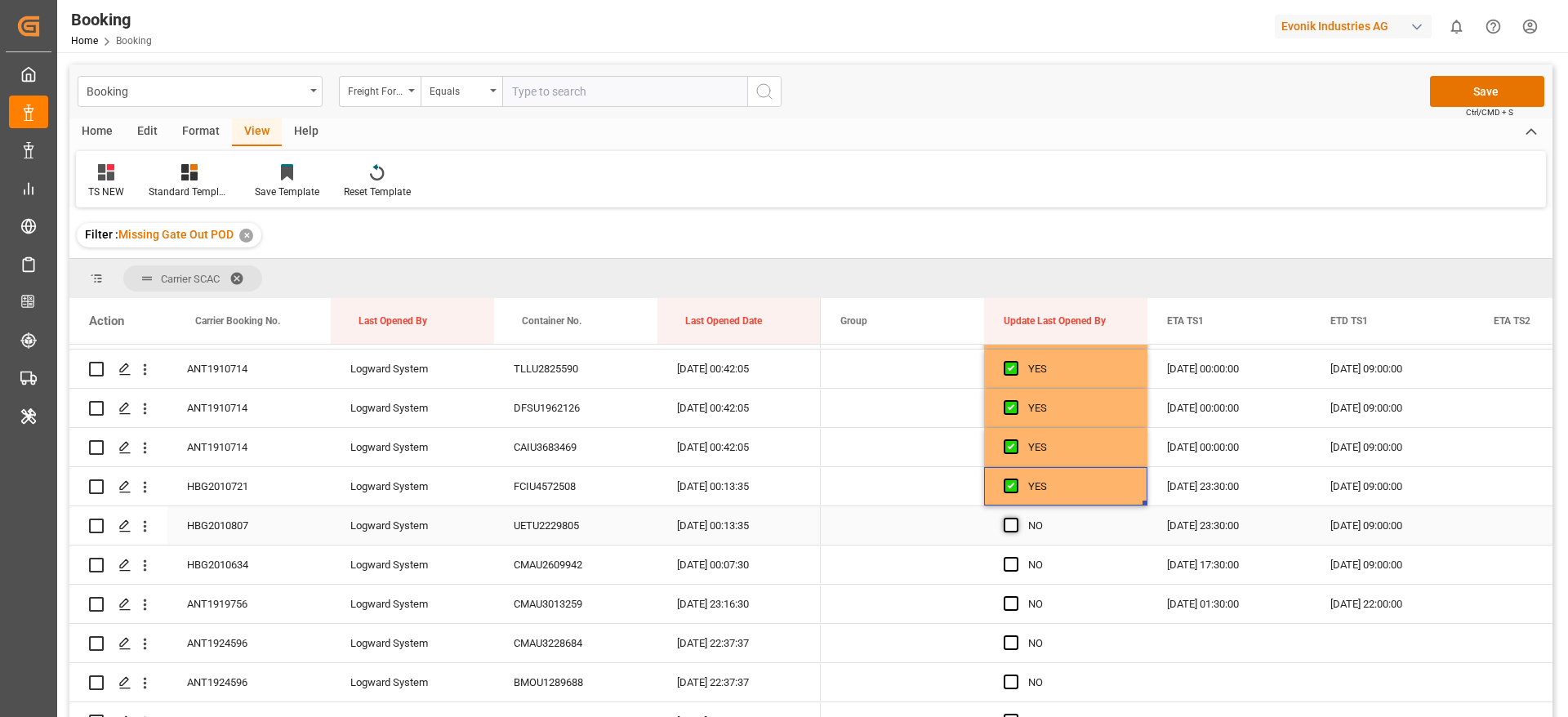
click at [1010, 518] on span "Press SPACE to select this row." at bounding box center [1010, 525] width 14 height 14
click at [1016, 518] on input "Press SPACE to select this row." at bounding box center [1016, 518] width 0 height 0
click at [1010, 565] on span "Press SPACE to select this row." at bounding box center [1010, 564] width 14 height 14
click at [1016, 557] on input "Press SPACE to select this row." at bounding box center [1016, 557] width 0 height 0
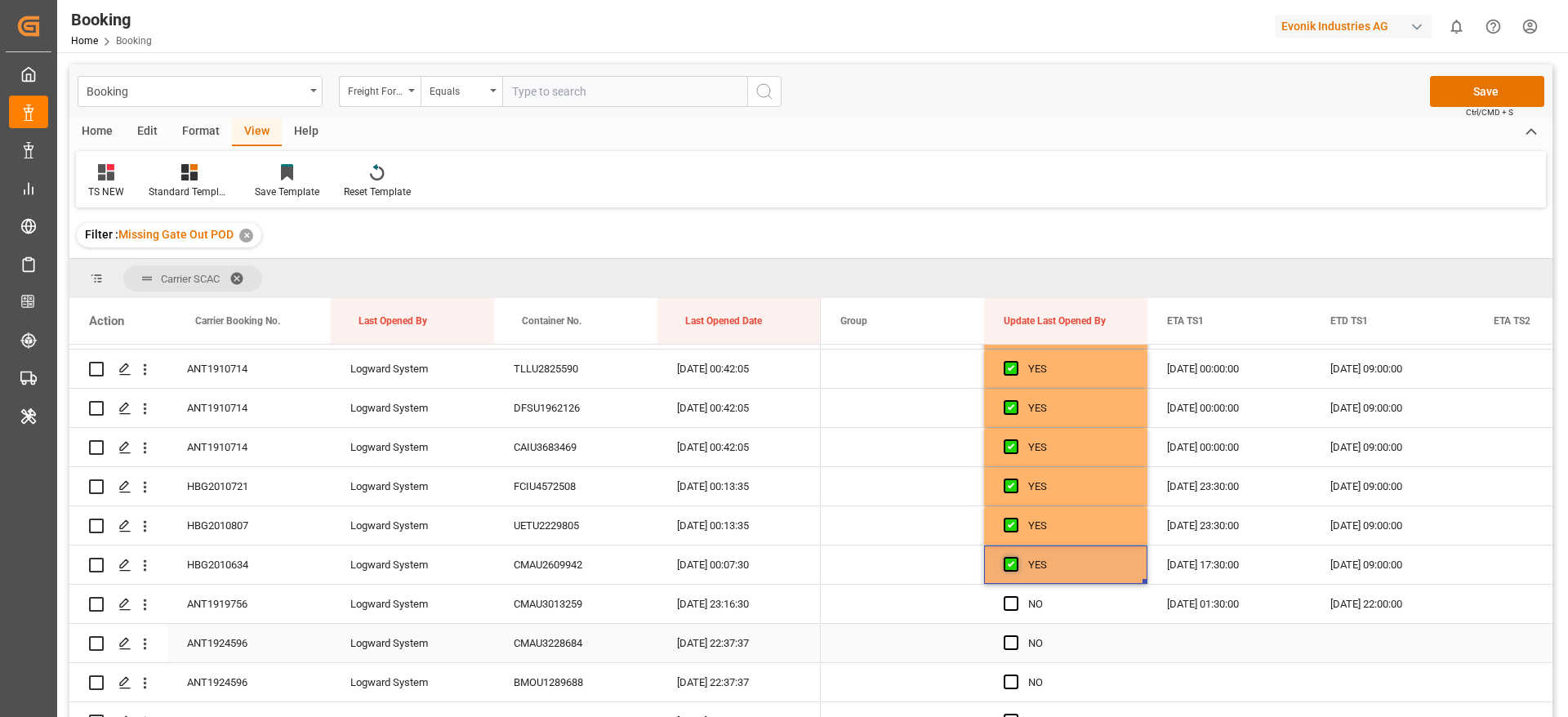
scroll to position [2214, 0]
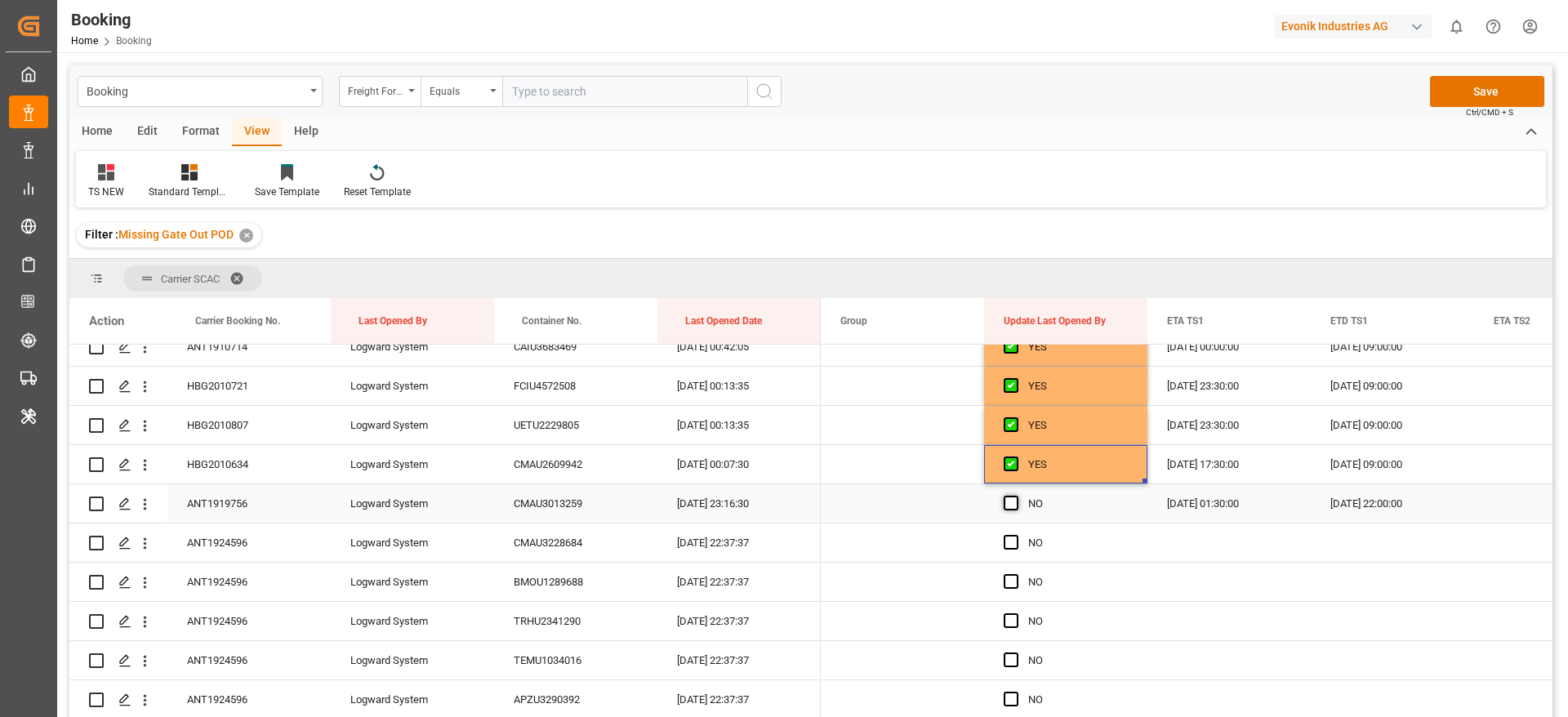
click at [1010, 505] on span "Press SPACE to select this row." at bounding box center [1010, 503] width 14 height 14
click at [1016, 496] on input "Press SPACE to select this row." at bounding box center [1016, 496] width 0 height 0
click at [247, 500] on div "ANT1919756" at bounding box center [248, 503] width 164 height 38
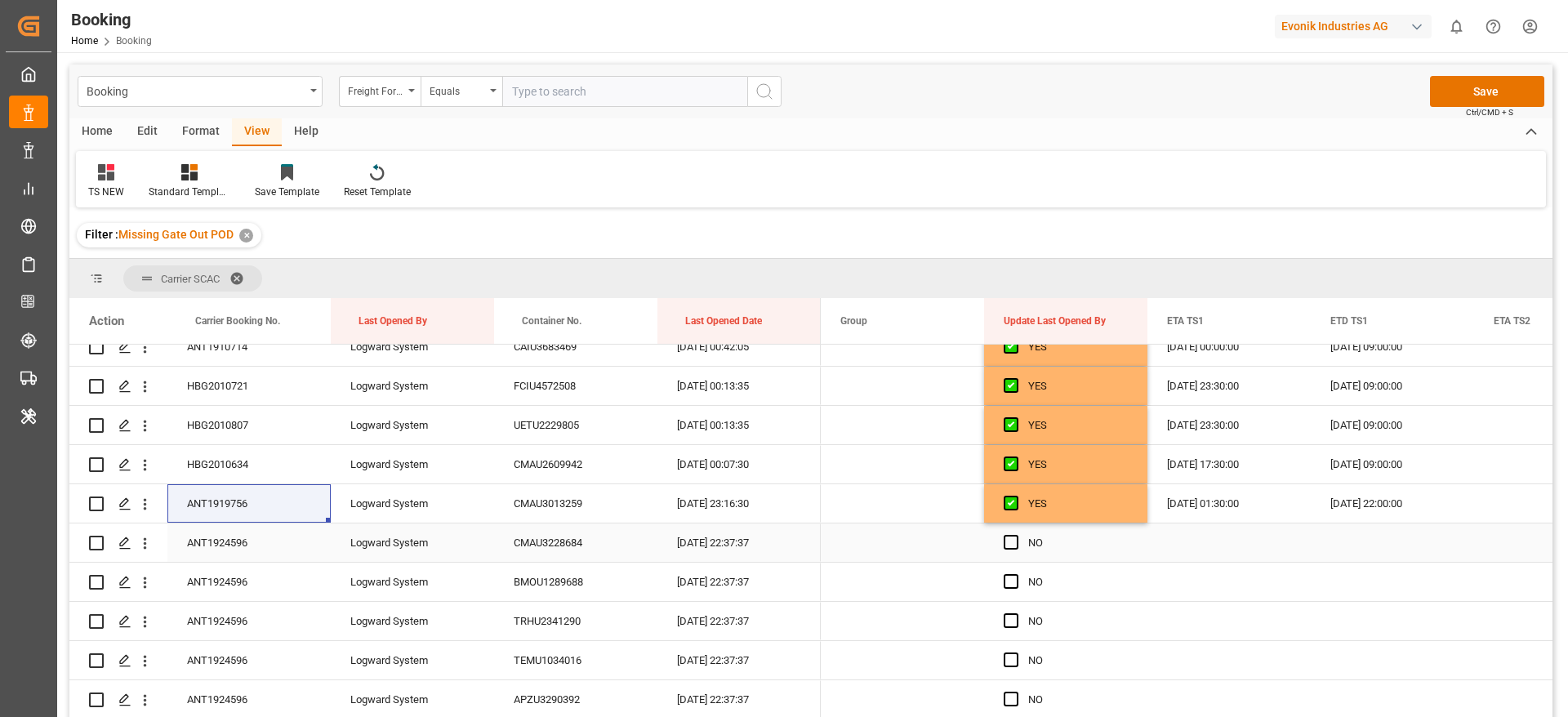
click at [256, 544] on div "ANT1924596" at bounding box center [248, 543] width 164 height 38
click at [1010, 545] on span "Press SPACE to select this row." at bounding box center [1010, 543] width 14 height 14
click at [1016, 536] on input "Press SPACE to select this row." at bounding box center [1016, 536] width 0 height 0
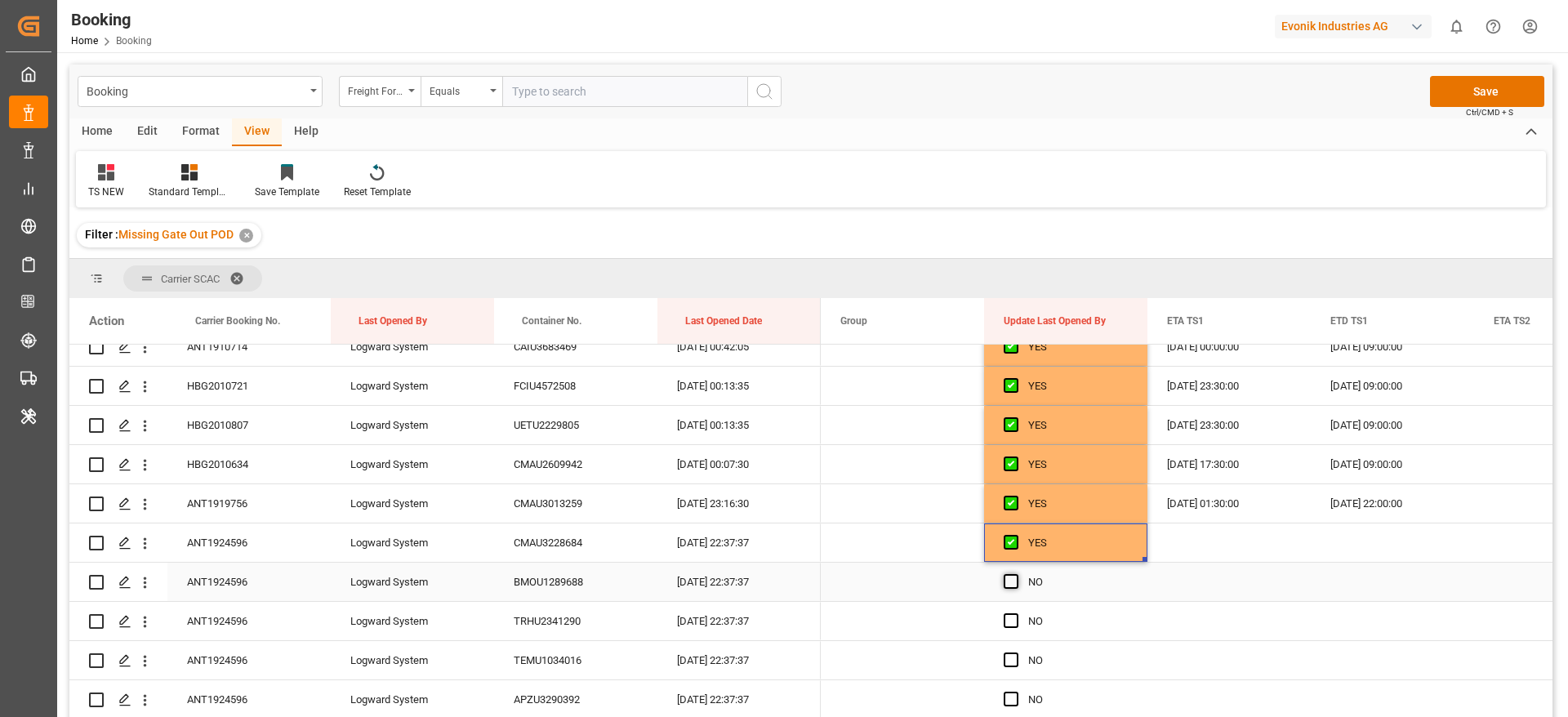
click at [1010, 574] on span "Press SPACE to select this row." at bounding box center [1010, 581] width 14 height 14
click at [1016, 574] on input "Press SPACE to select this row." at bounding box center [1016, 574] width 0 height 0
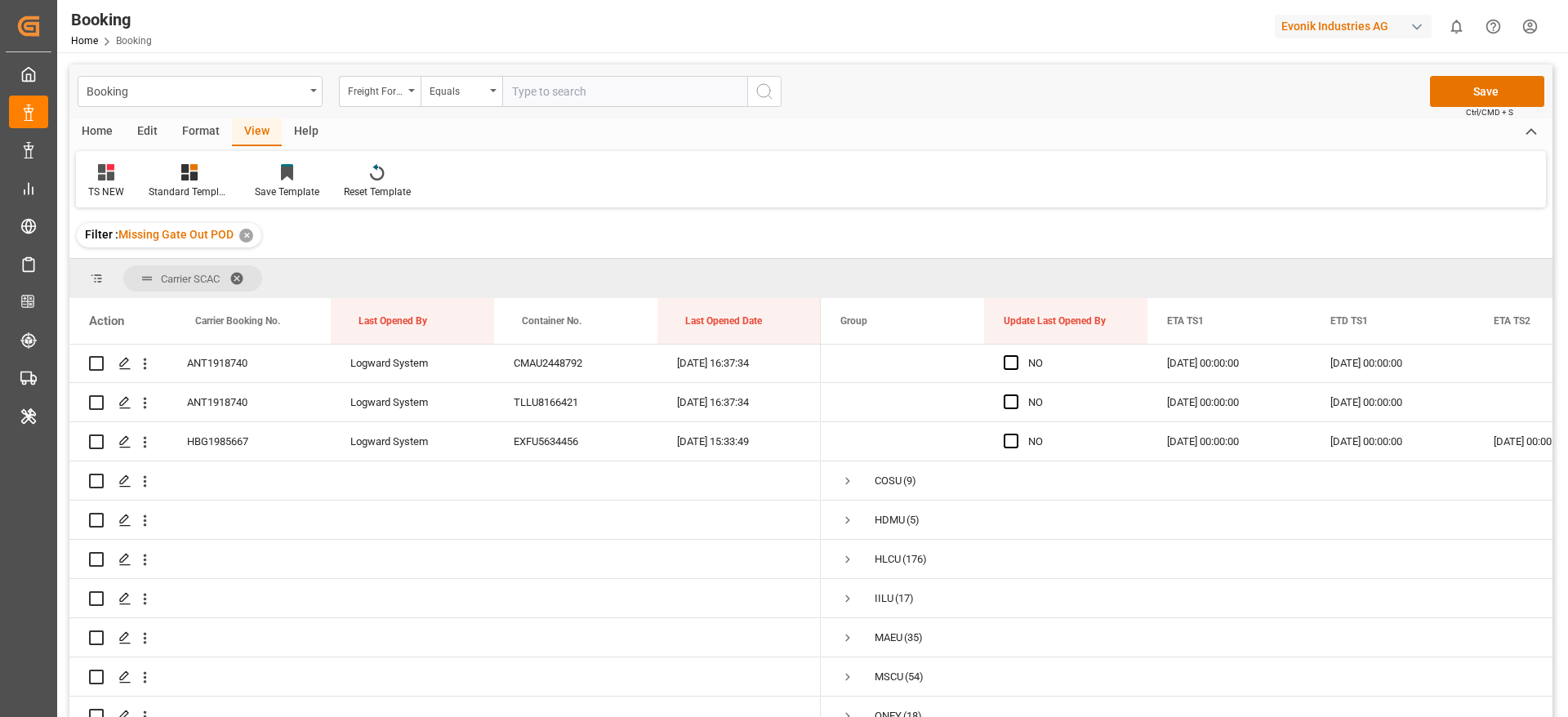
scroll to position [4243, 0]
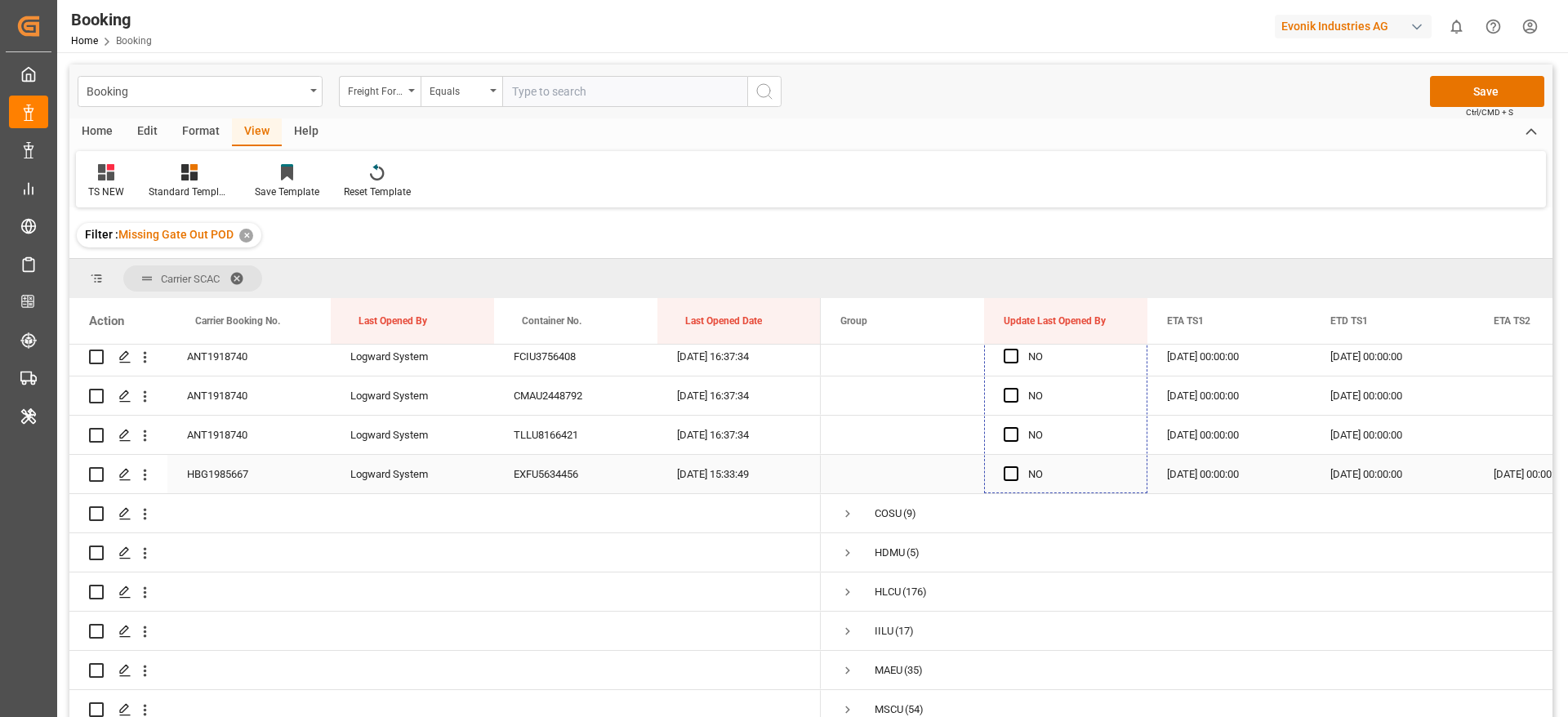
drag, startPoint x: 1144, startPoint y: 394, endPoint x: 1030, endPoint y: 465, distance: 134.3
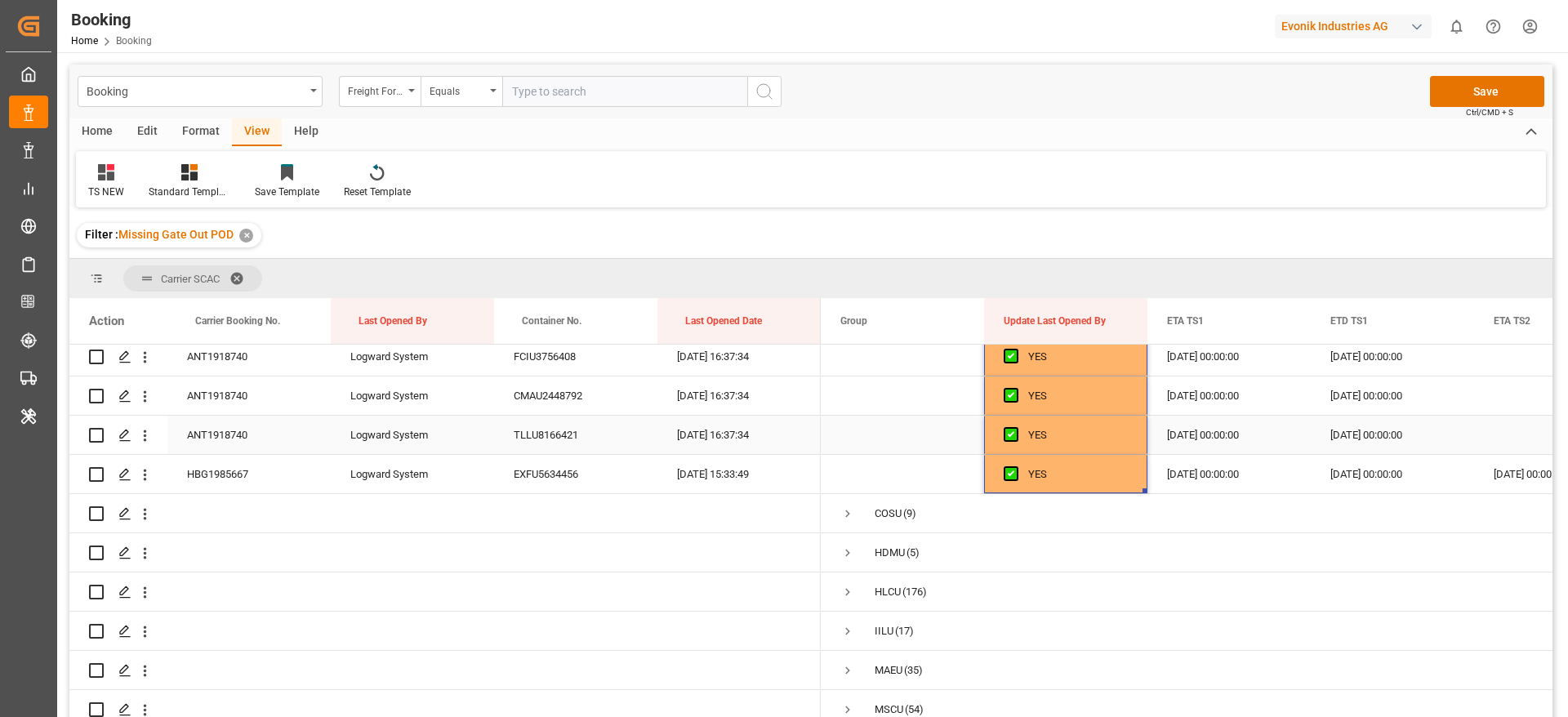
click at [268, 436] on div "ANT1918740" at bounding box center [248, 434] width 164 height 38
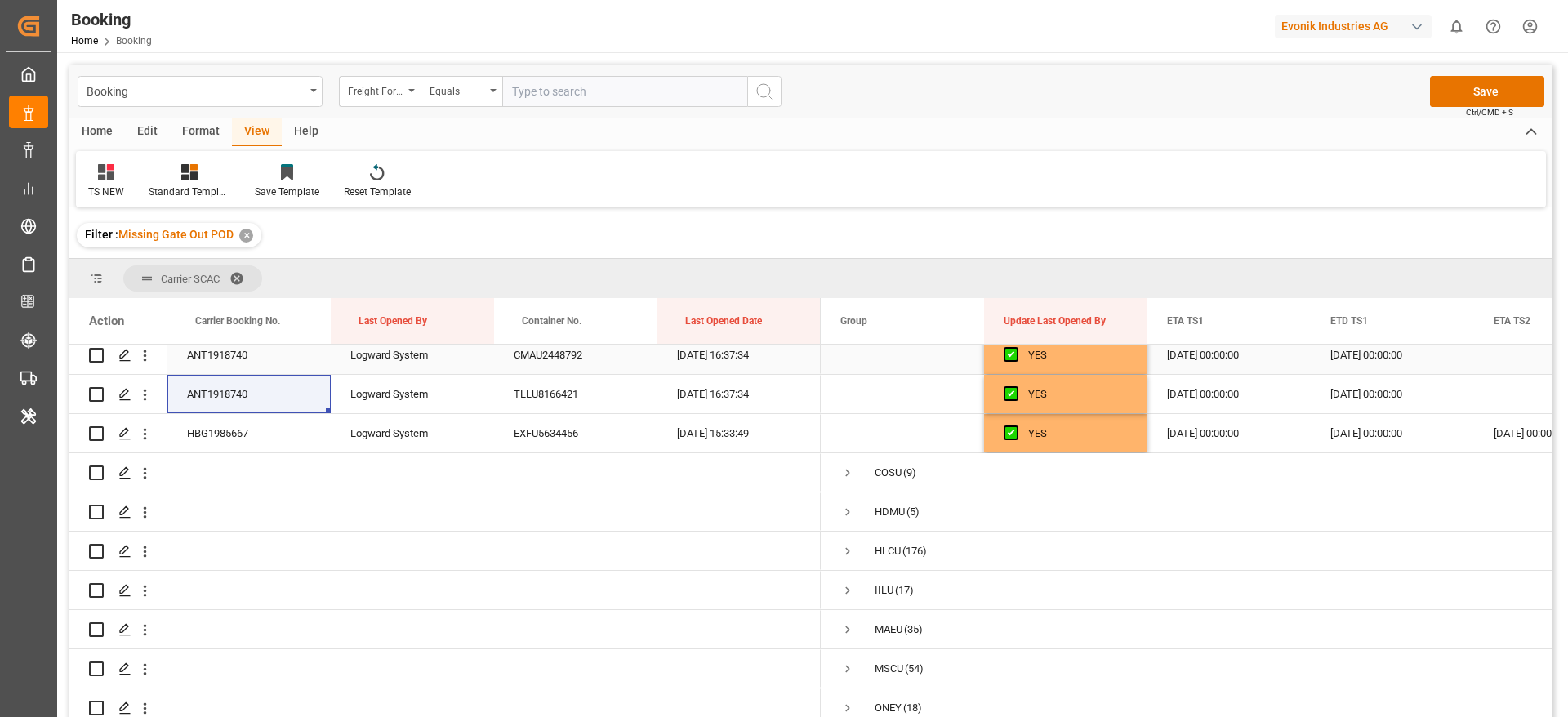
scroll to position [4285, 0]
click at [1484, 96] on button "Save" at bounding box center [1487, 91] width 114 height 31
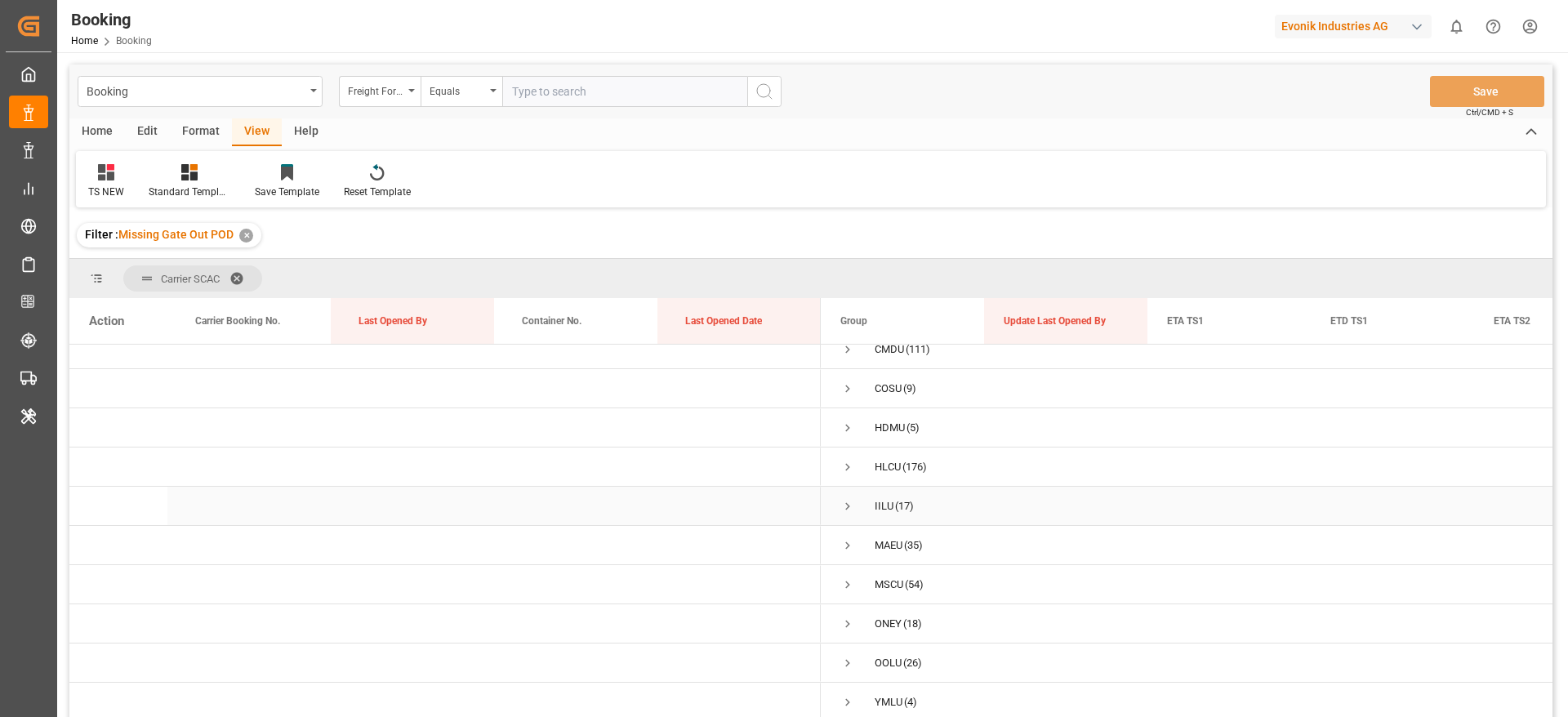
scroll to position [0, 0]
